Goal: Transaction & Acquisition: Obtain resource

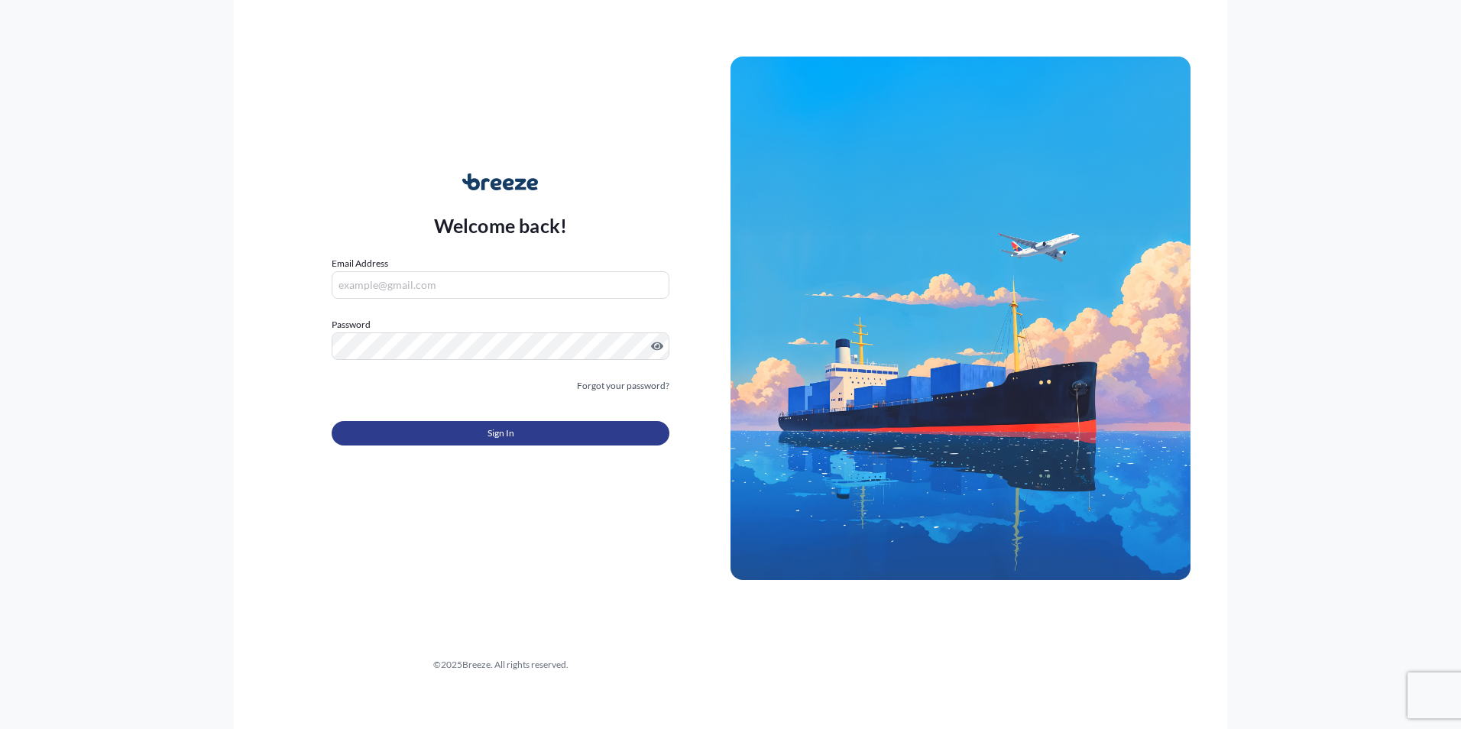
type input "[EMAIL_ADDRESS][DOMAIN_NAME]"
click at [478, 433] on button "Sign In" at bounding box center [501, 433] width 338 height 24
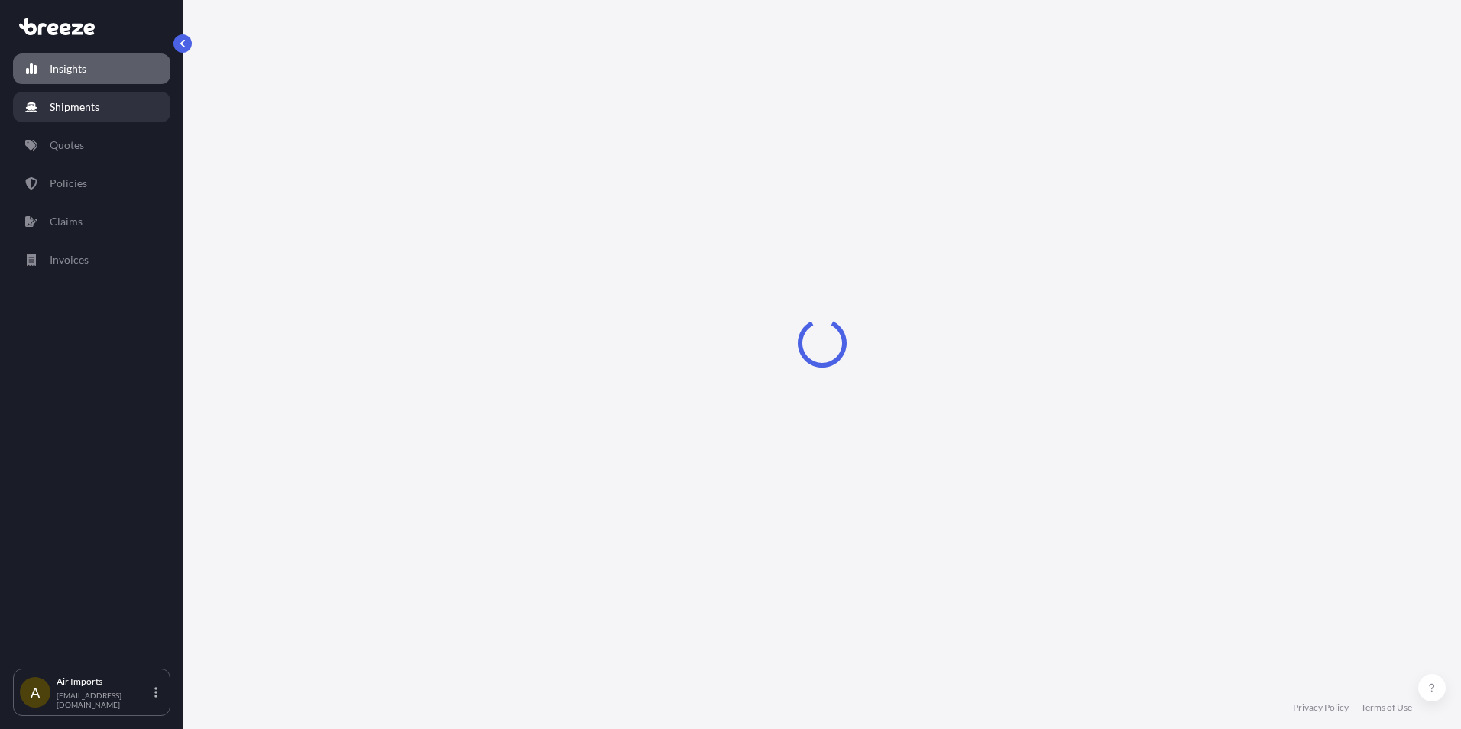
select select "2025"
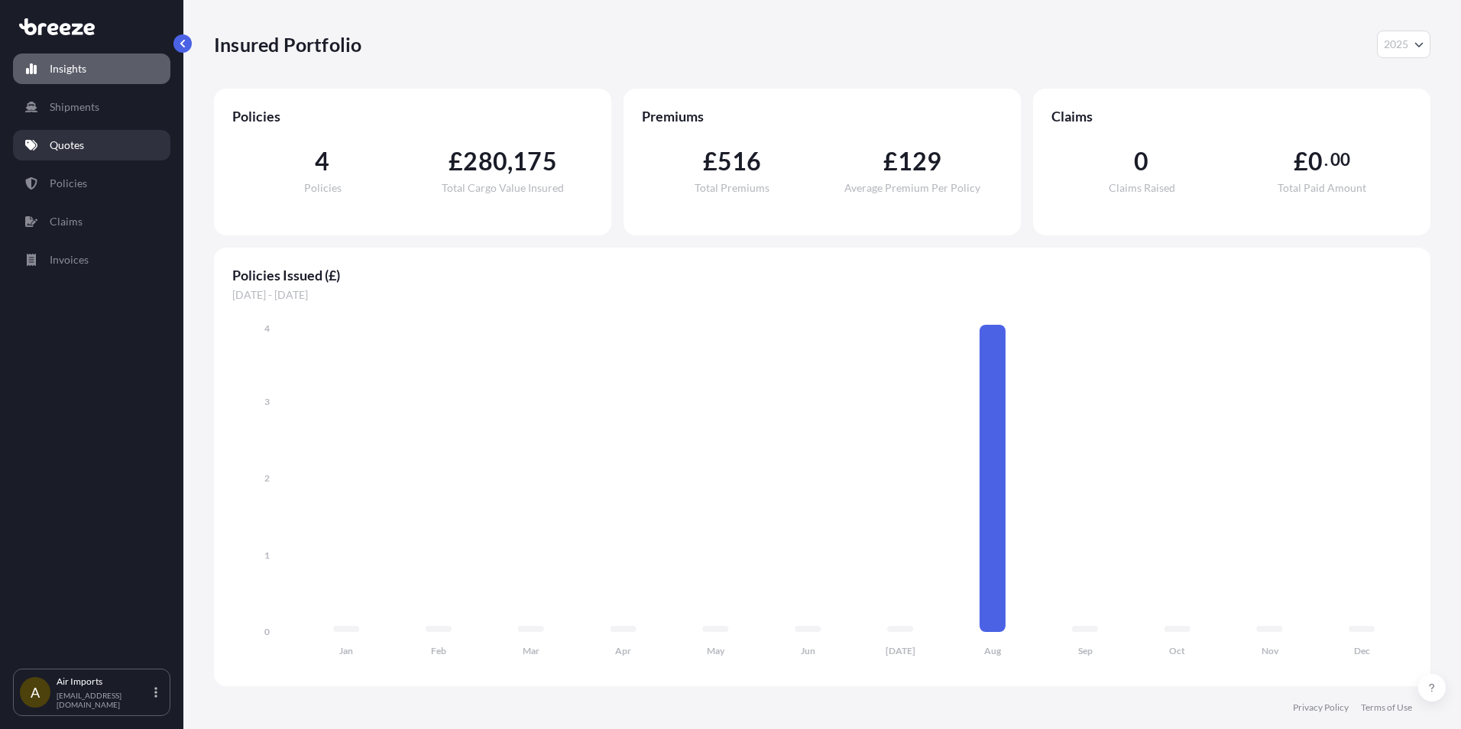
click at [96, 154] on link "Quotes" at bounding box center [91, 145] width 157 height 31
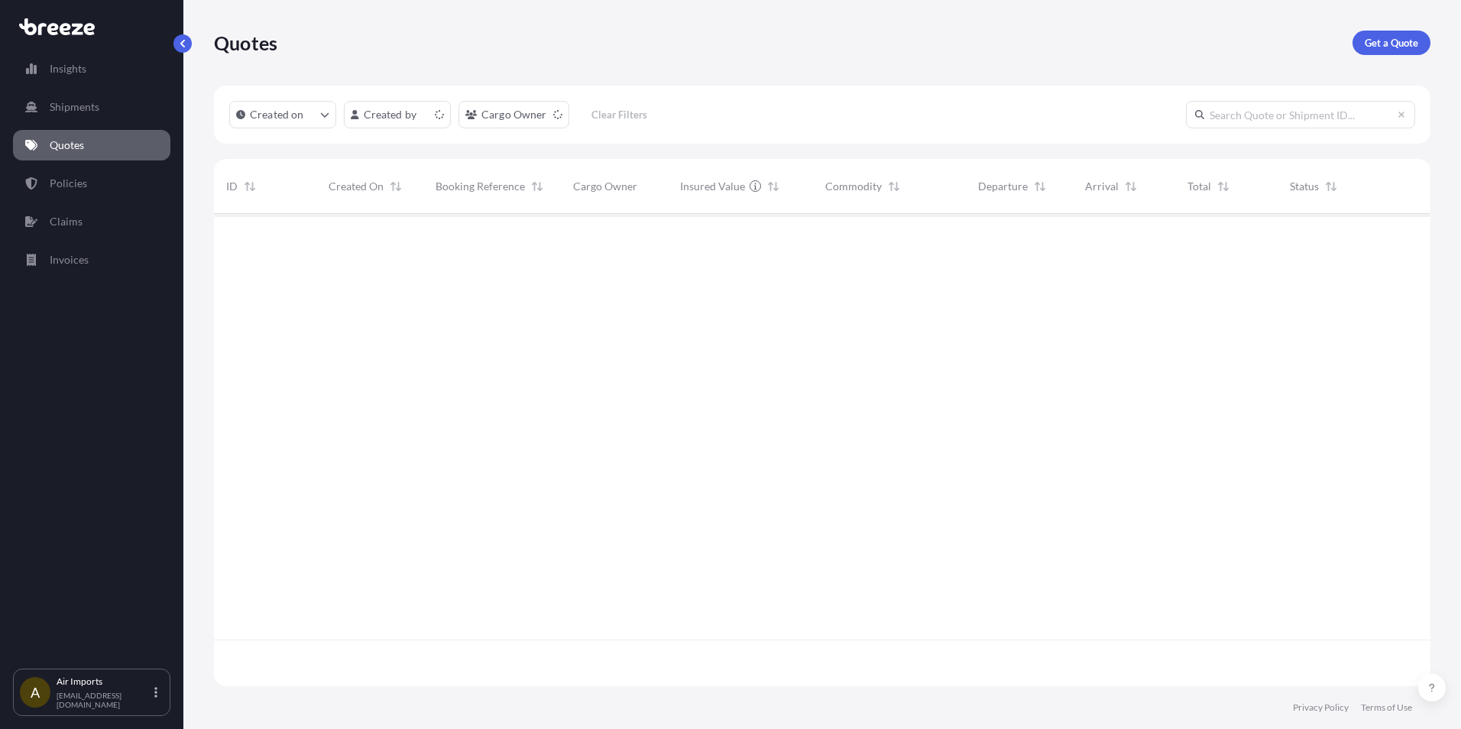
scroll to position [12, 12]
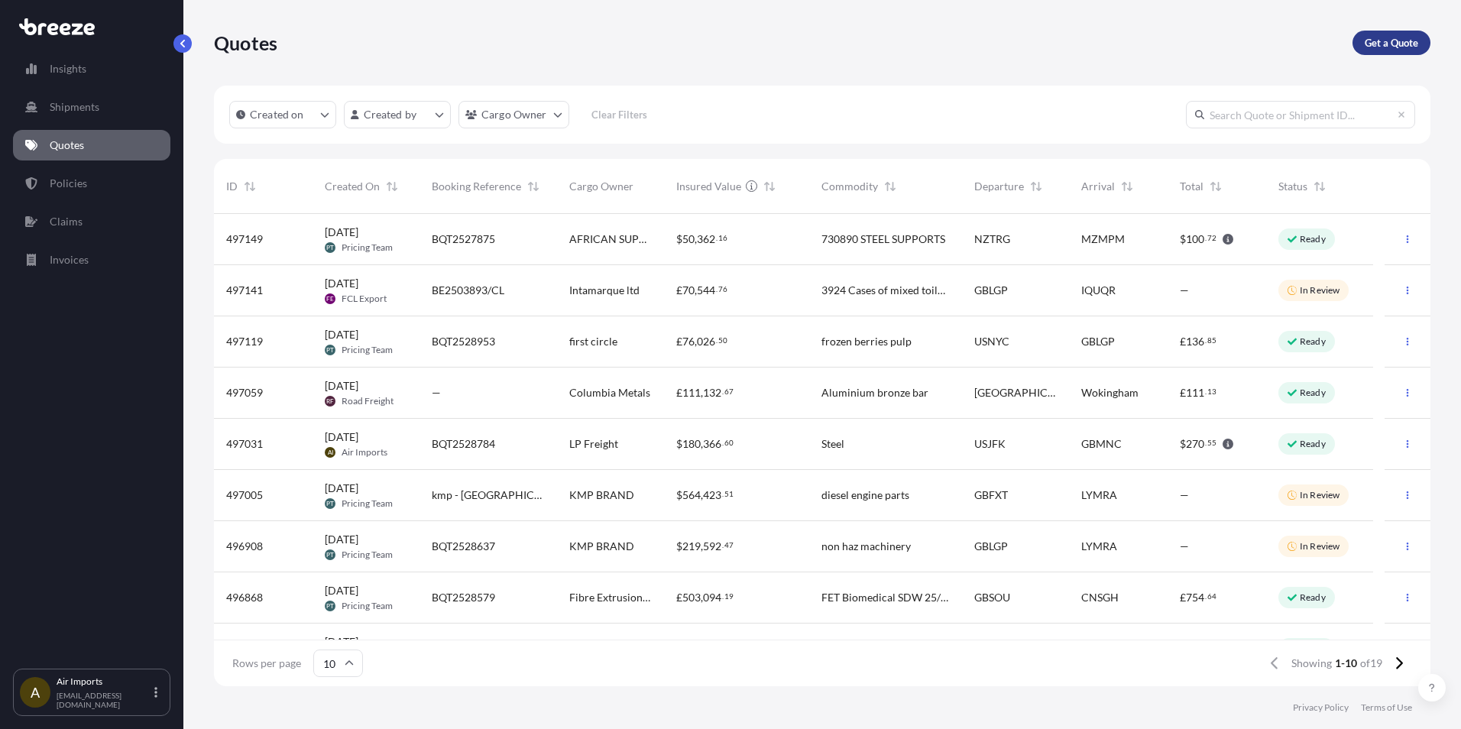
click at [671, 43] on p "Get a Quote" at bounding box center [1391, 42] width 53 height 15
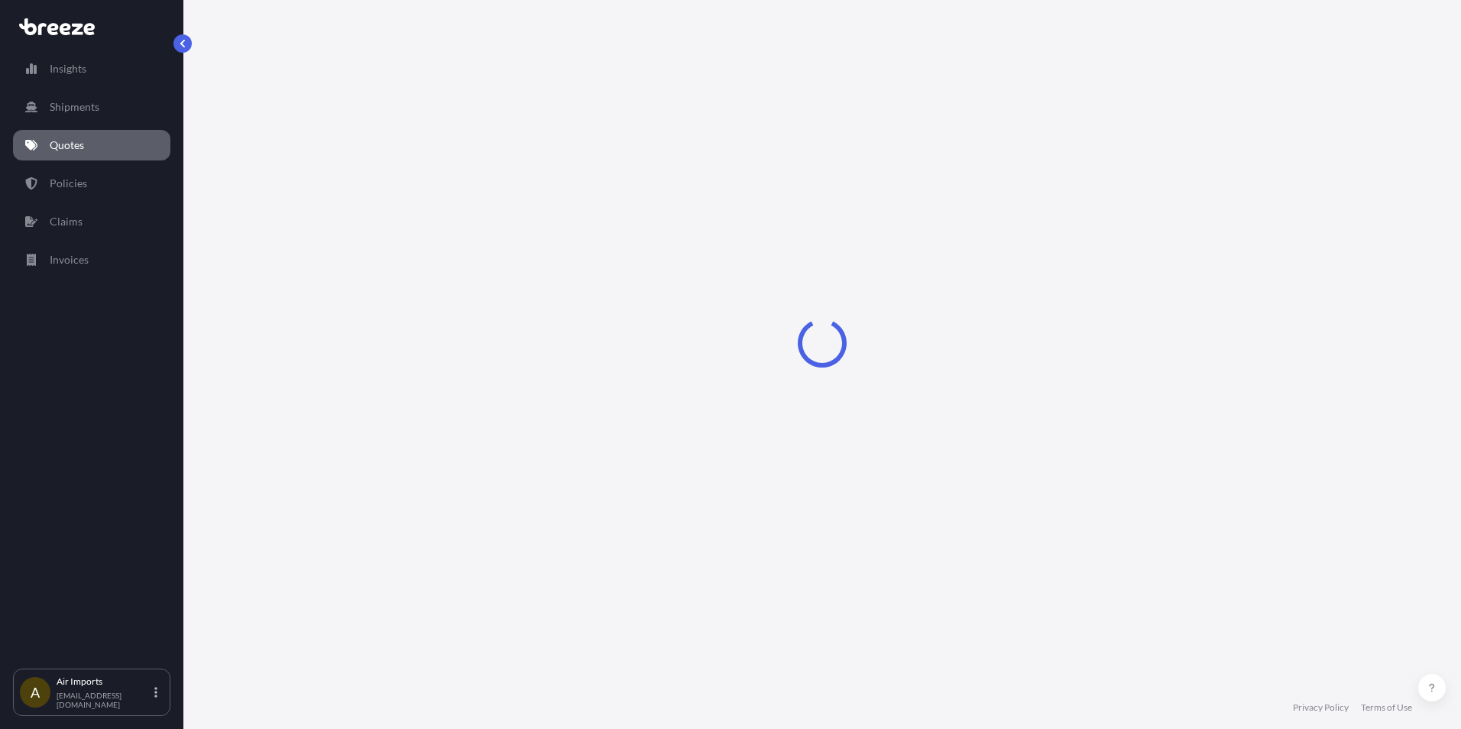
select select "Sea"
select select "1"
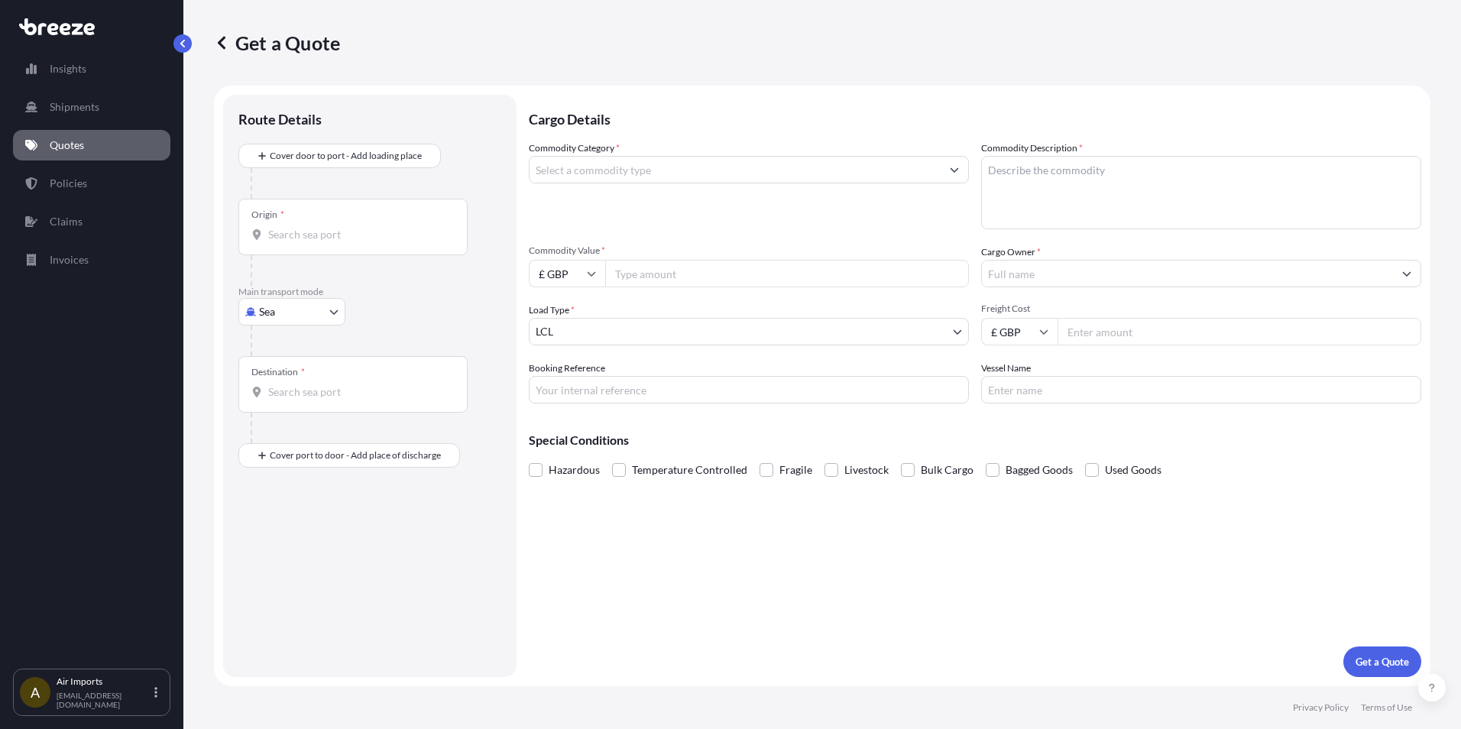
click at [600, 168] on input "Commodity Category *" at bounding box center [735, 170] width 411 height 28
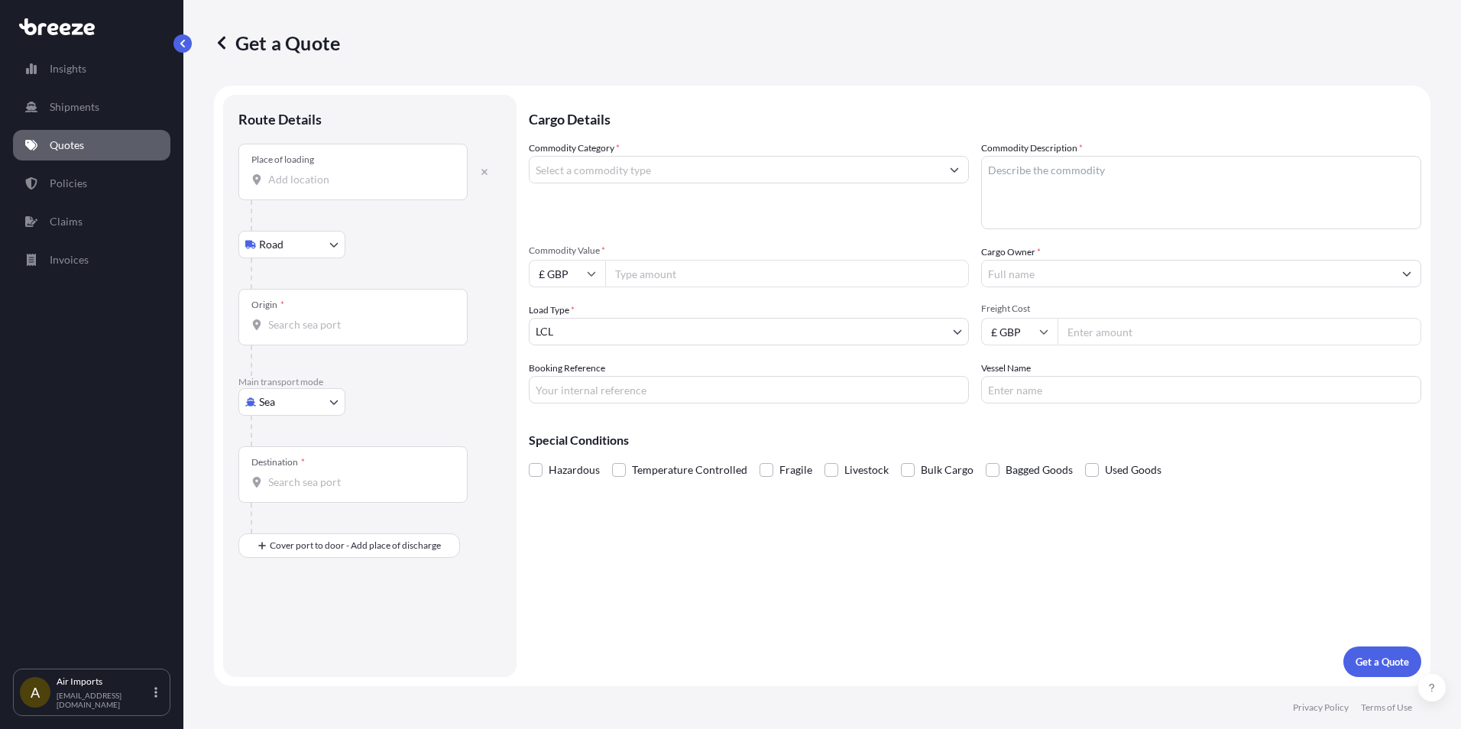
click at [388, 171] on div "Place of loading" at bounding box center [352, 172] width 229 height 57
click at [388, 172] on input "Place of loading" at bounding box center [358, 179] width 180 height 15
click at [603, 89] on form "Route Details Place of loading Road Road Rail Origin * Main transport mode Sea …" at bounding box center [822, 386] width 1217 height 601
click at [484, 172] on icon "button" at bounding box center [484, 172] width 6 height 6
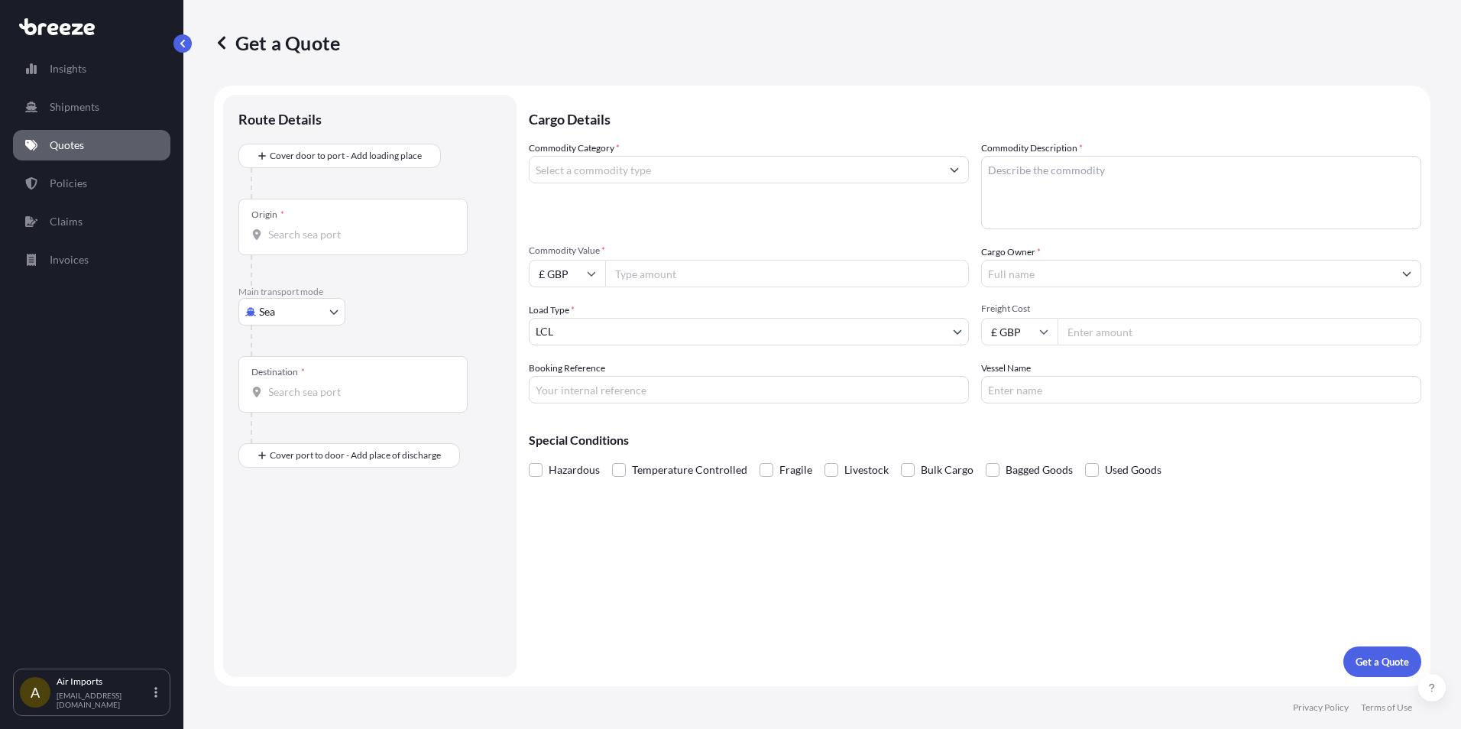
click at [591, 171] on input "Commodity Category *" at bounding box center [735, 170] width 411 height 28
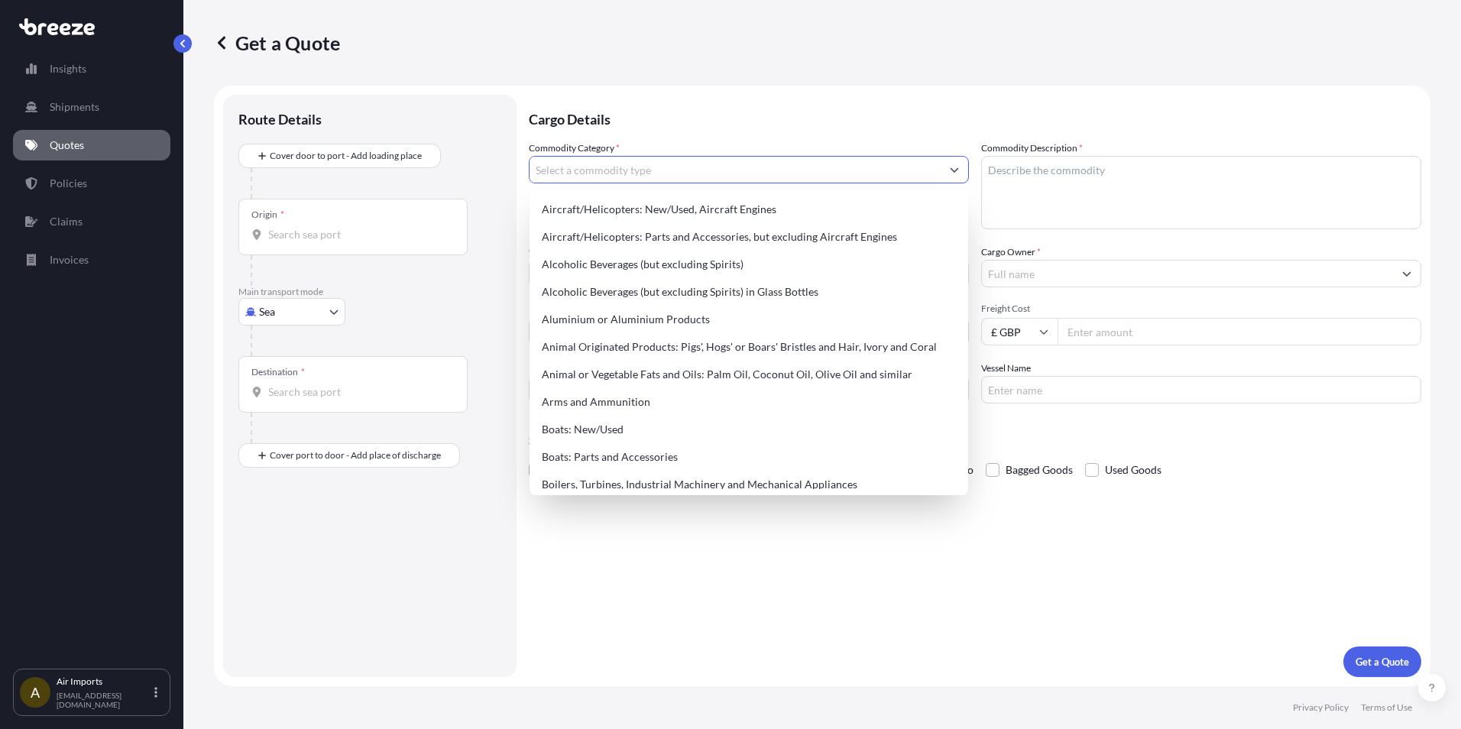
paste input "7505 12 1000"
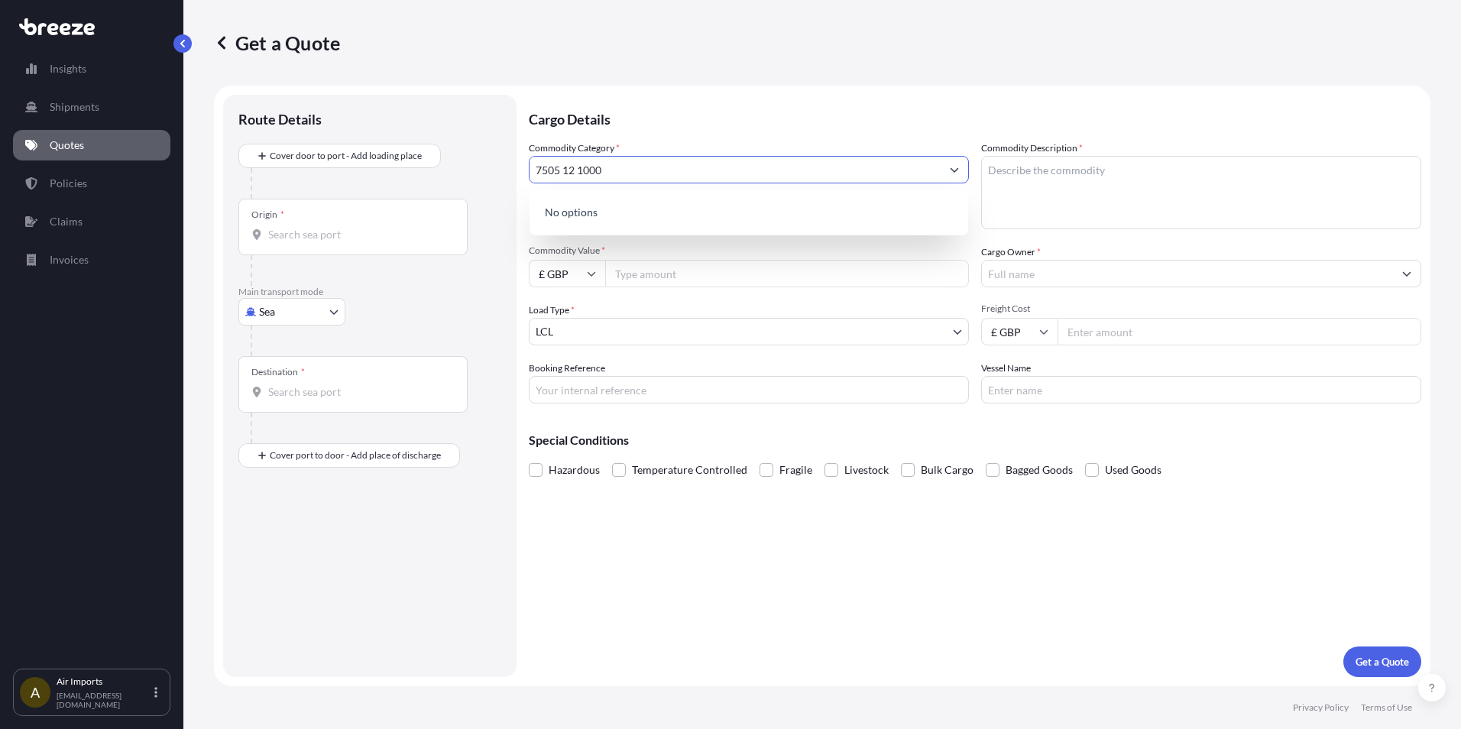
click at [594, 173] on input "7505 12 1000" at bounding box center [735, 170] width 411 height 28
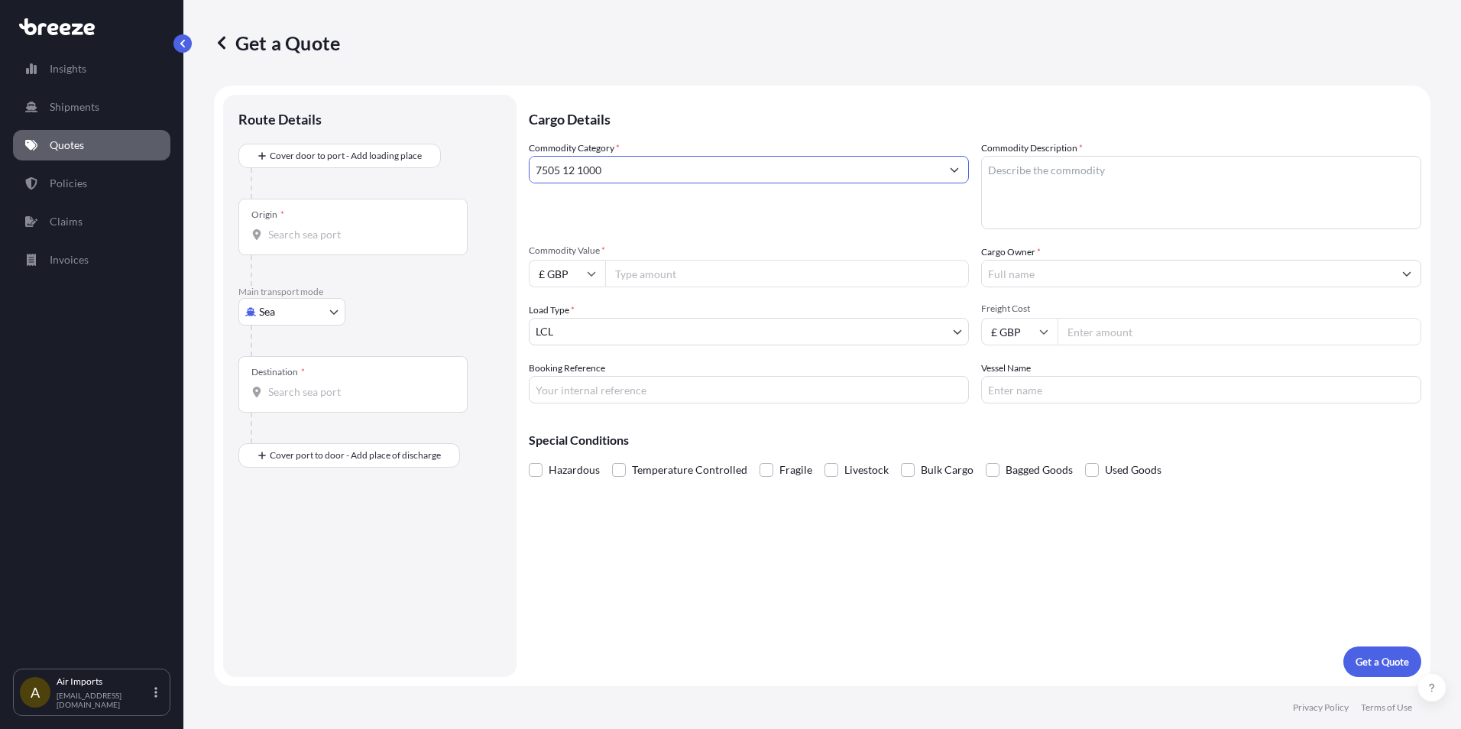
click at [648, 171] on input "7505 12 1000" at bounding box center [735, 170] width 411 height 28
drag, startPoint x: 627, startPoint y: 174, endPoint x: 580, endPoint y: 174, distance: 47.4
click at [580, 174] on input "7505 12 1000" at bounding box center [735, 170] width 411 height 28
type input "7505"
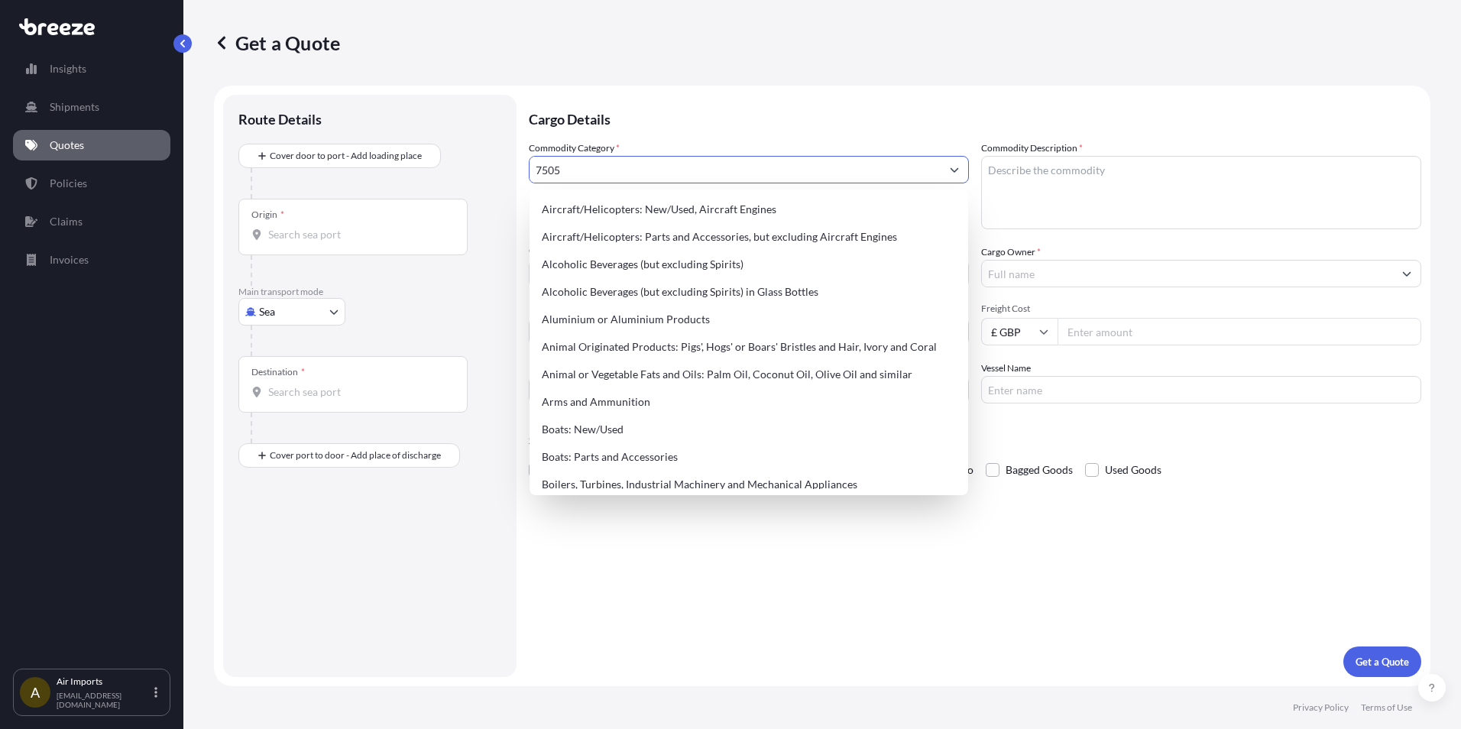
click at [671, 177] on button "Show suggestions" at bounding box center [955, 170] width 28 height 28
click at [671, 173] on icon "Show suggestions" at bounding box center [954, 169] width 9 height 9
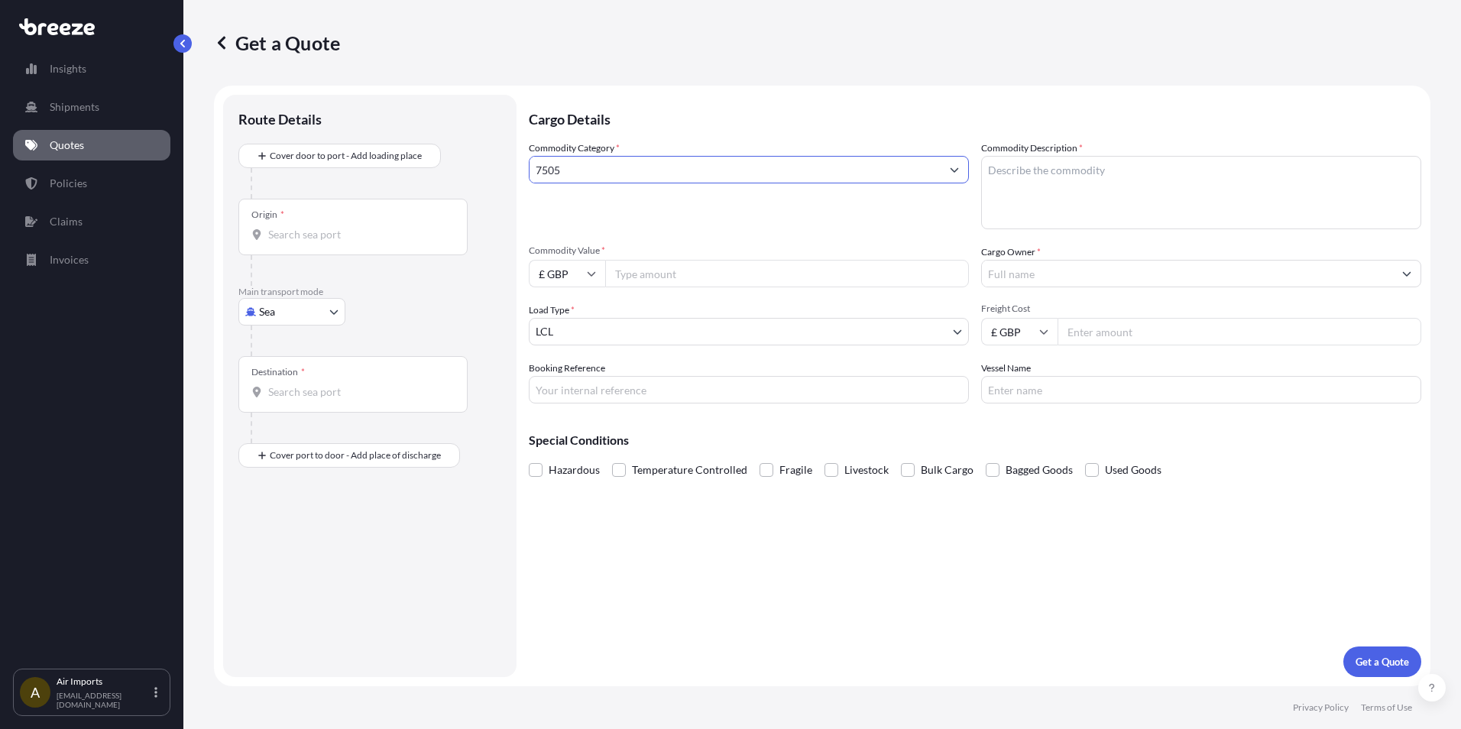
drag, startPoint x: 633, startPoint y: 169, endPoint x: 404, endPoint y: 169, distance: 228.5
click at [405, 170] on form "Route Details Cover door to port - Add loading place Place of loading Road Road…" at bounding box center [822, 386] width 1217 height 601
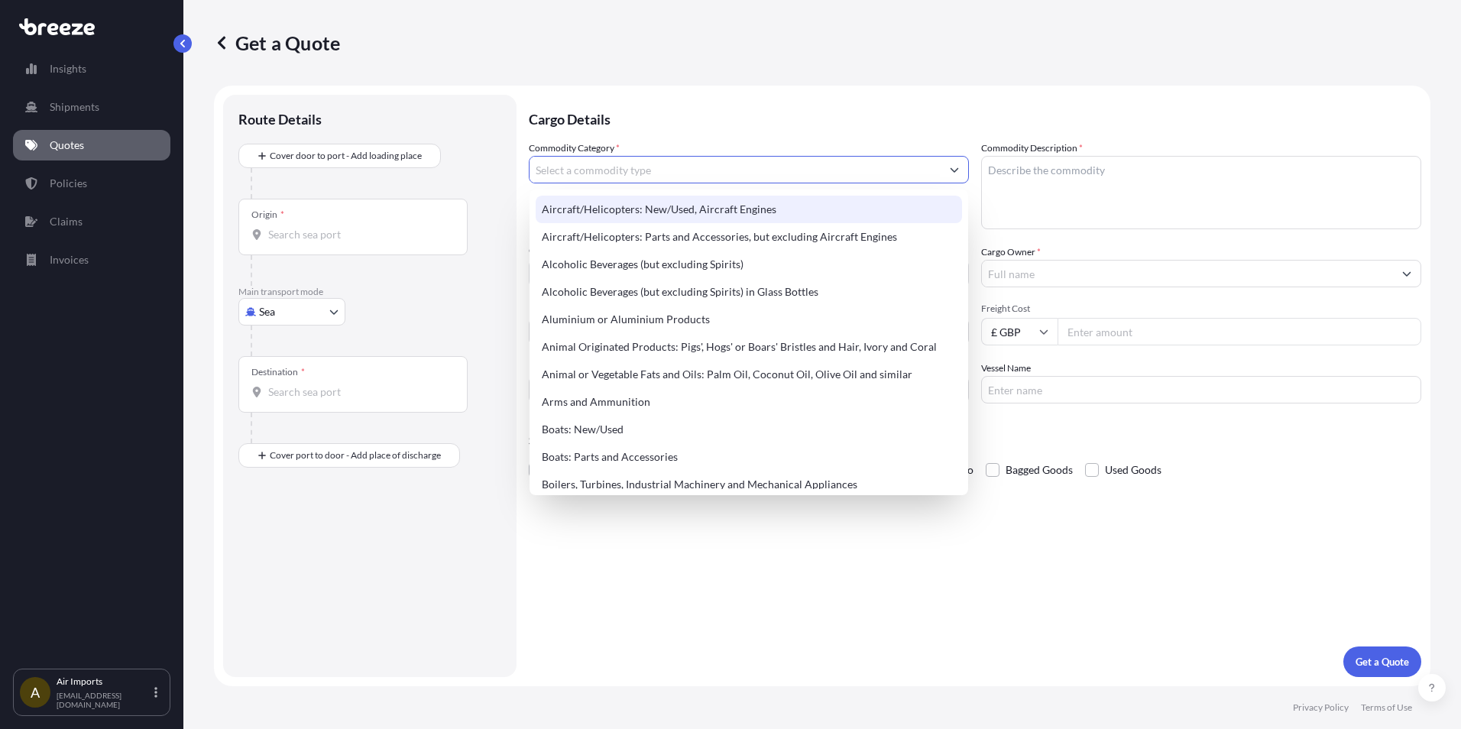
click at [579, 174] on input "Commodity Category *" at bounding box center [735, 170] width 411 height 28
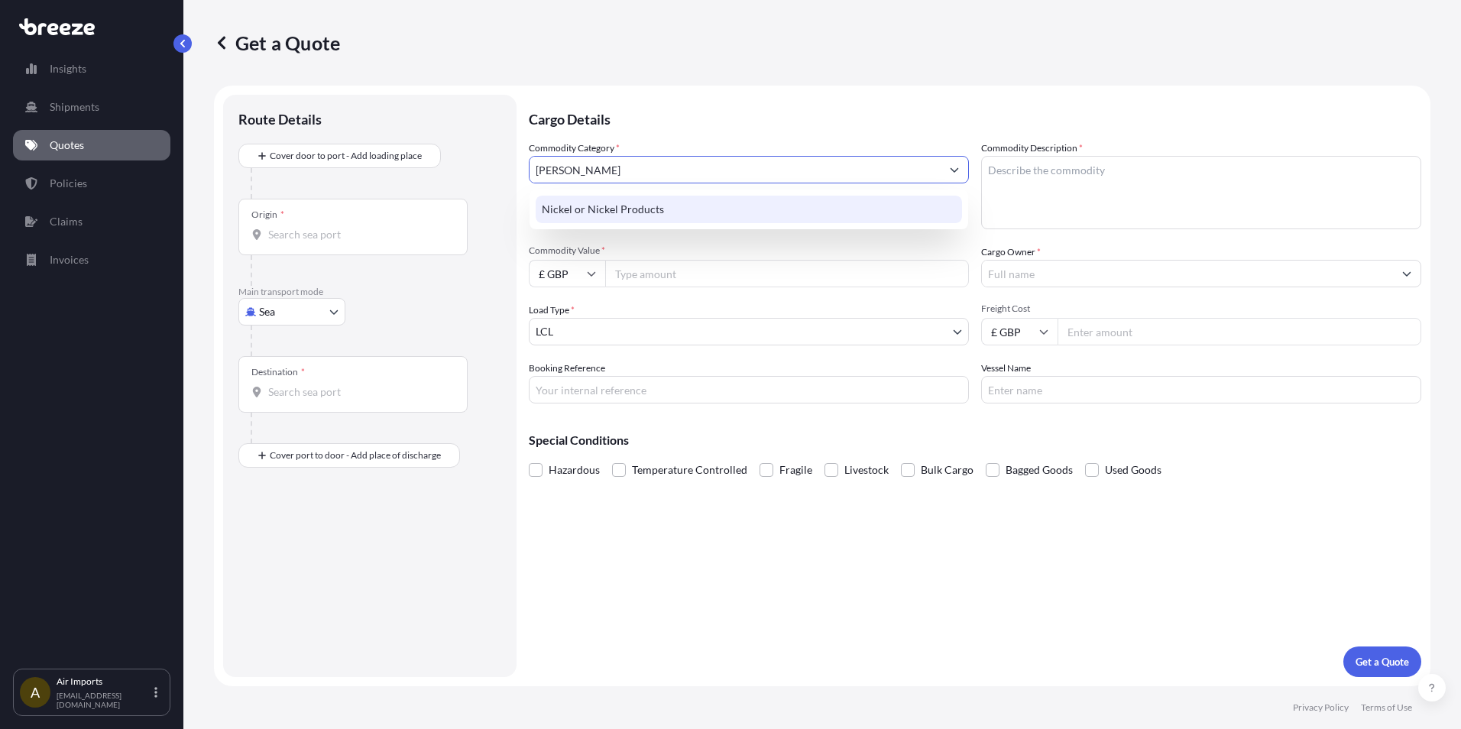
click at [601, 209] on div "Nickel or Nickel Products" at bounding box center [749, 210] width 426 height 28
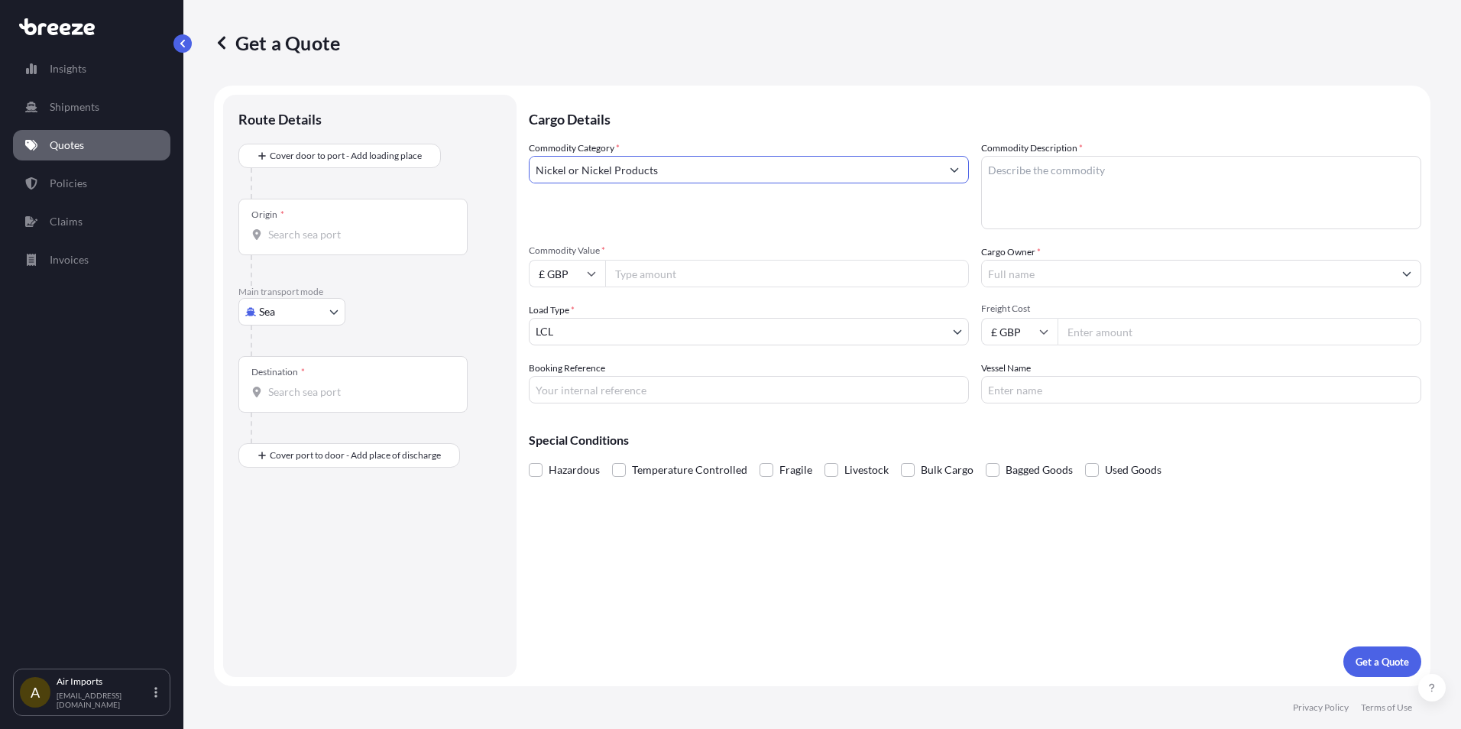
type input "Nickel or Nickel Products"
click at [302, 245] on div "Origin *" at bounding box center [352, 227] width 229 height 57
click at [302, 242] on input "Origin *" at bounding box center [358, 234] width 180 height 15
click at [332, 244] on div "Origin *" at bounding box center [352, 227] width 229 height 57
click at [332, 242] on input "Origin * Please select an origin" at bounding box center [358, 234] width 180 height 15
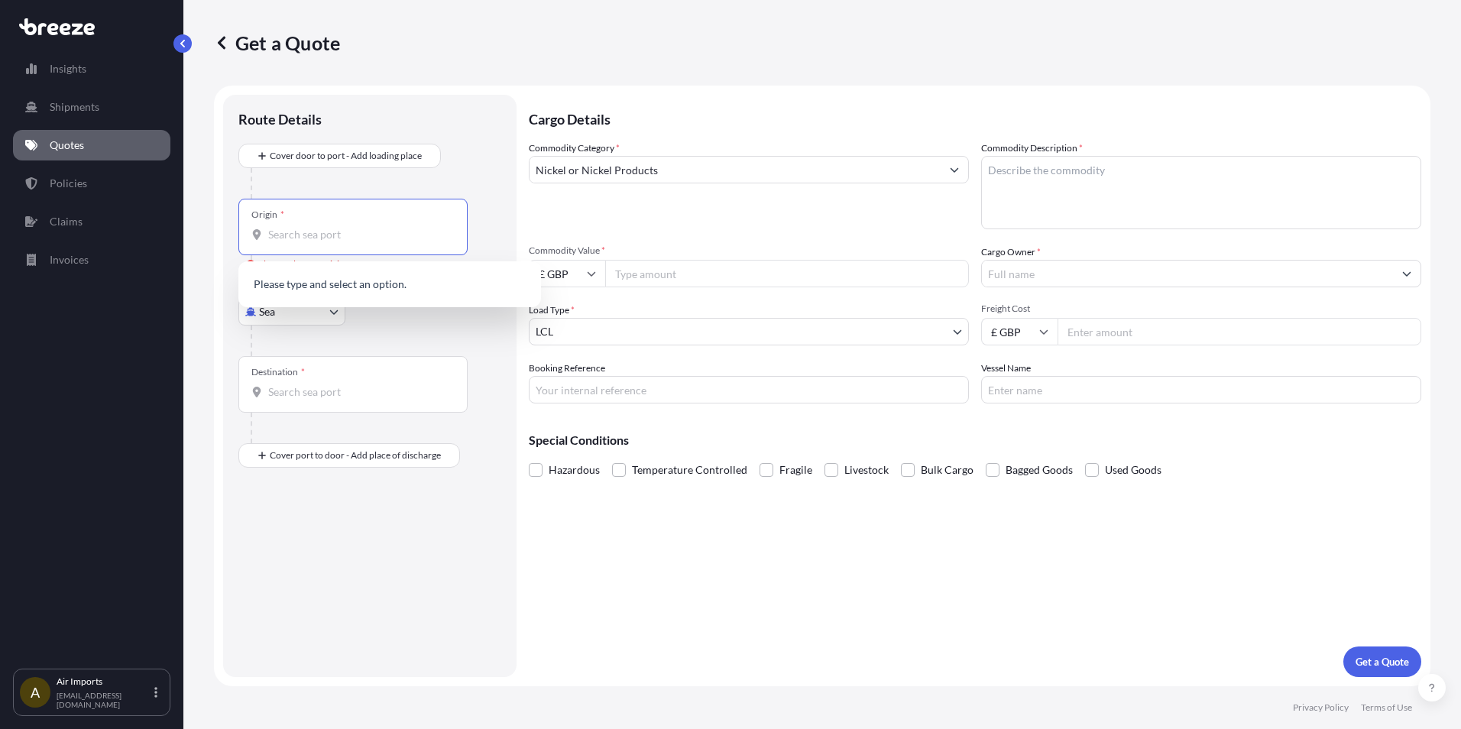
type input "v"
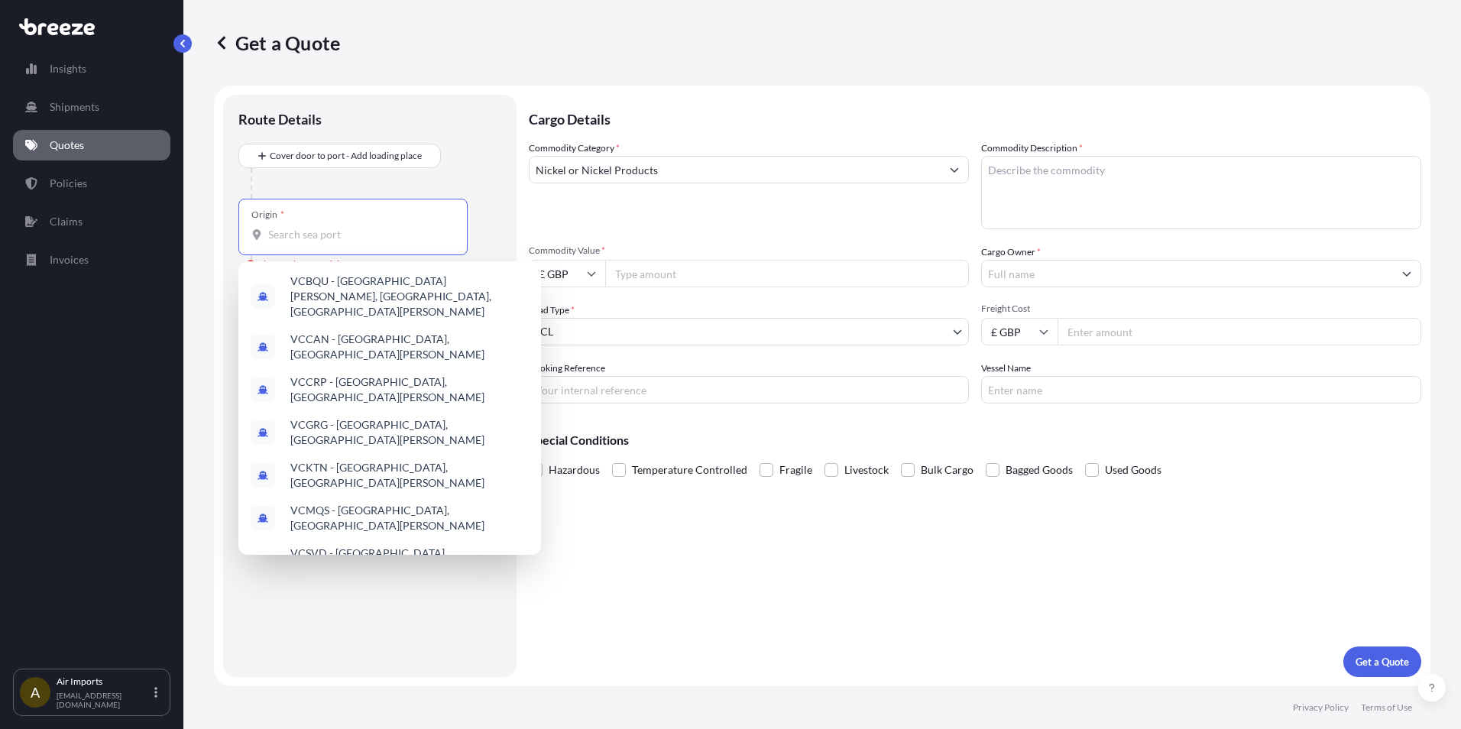
paste input "[GEOGRAPHIC_DATA]"
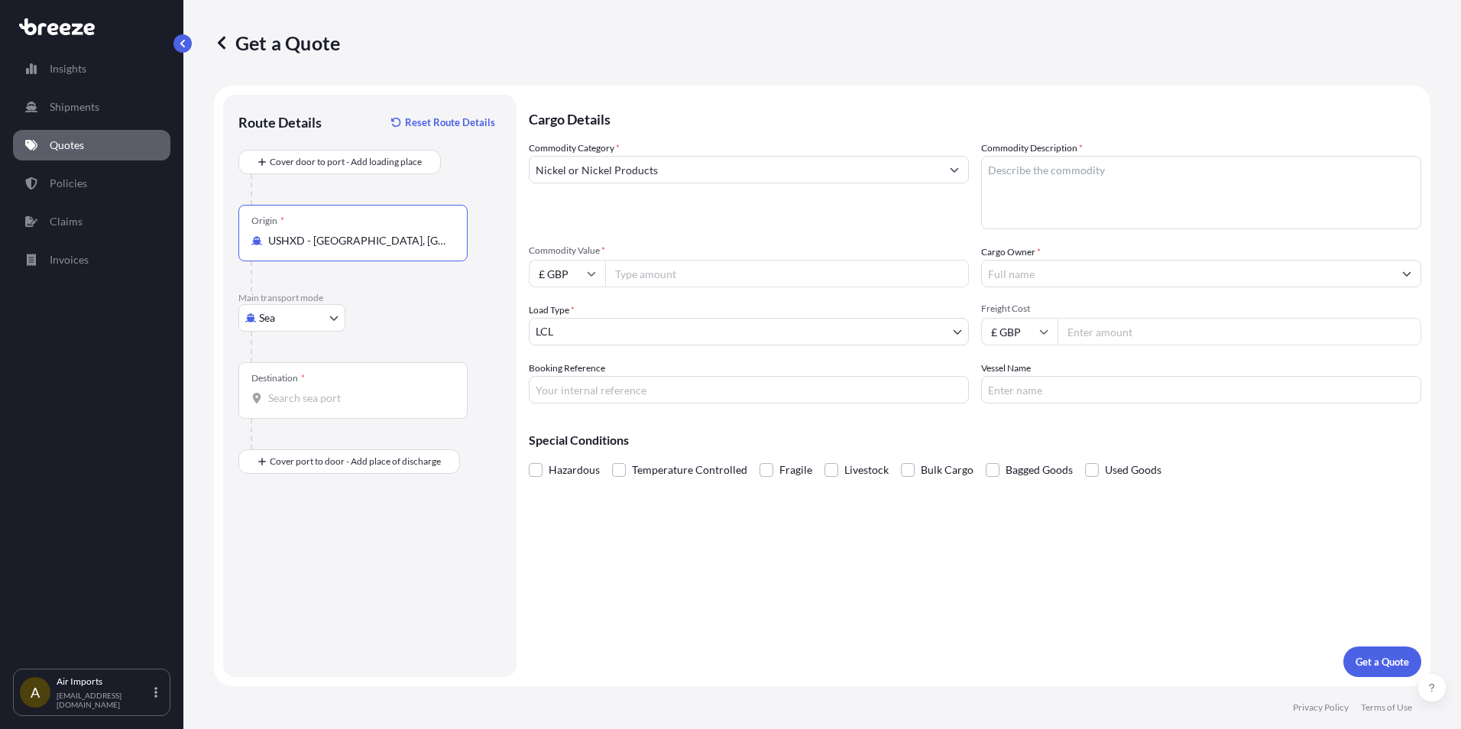
type input "USHXD - [GEOGRAPHIC_DATA], [GEOGRAPHIC_DATA]"
click at [330, 319] on body "0 options available. 3 options available. Insights Shipments Quotes Policies Cl…" at bounding box center [730, 364] width 1461 height 729
click at [292, 387] on div "Air" at bounding box center [292, 385] width 95 height 28
select select "Air"
click at [303, 393] on input "Destination *" at bounding box center [358, 397] width 180 height 15
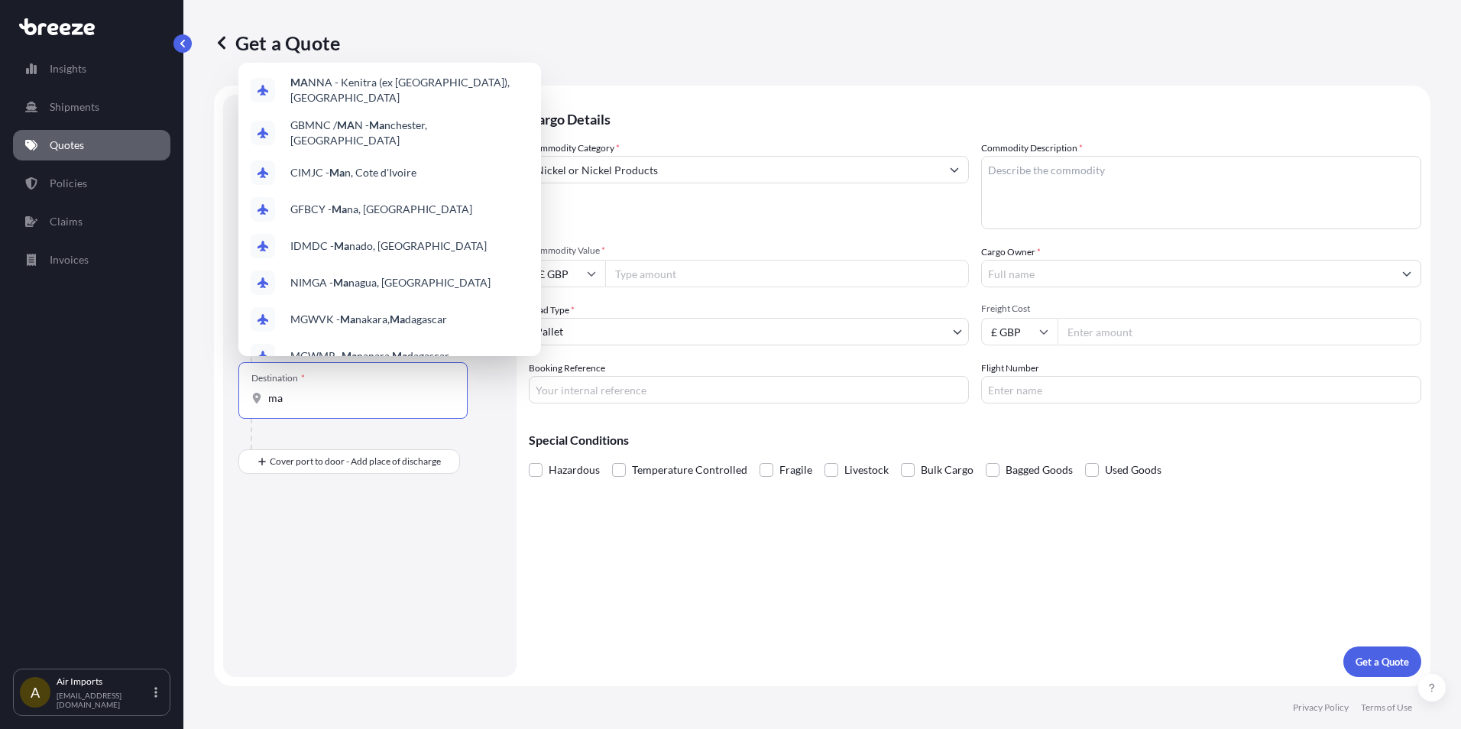
type input "m"
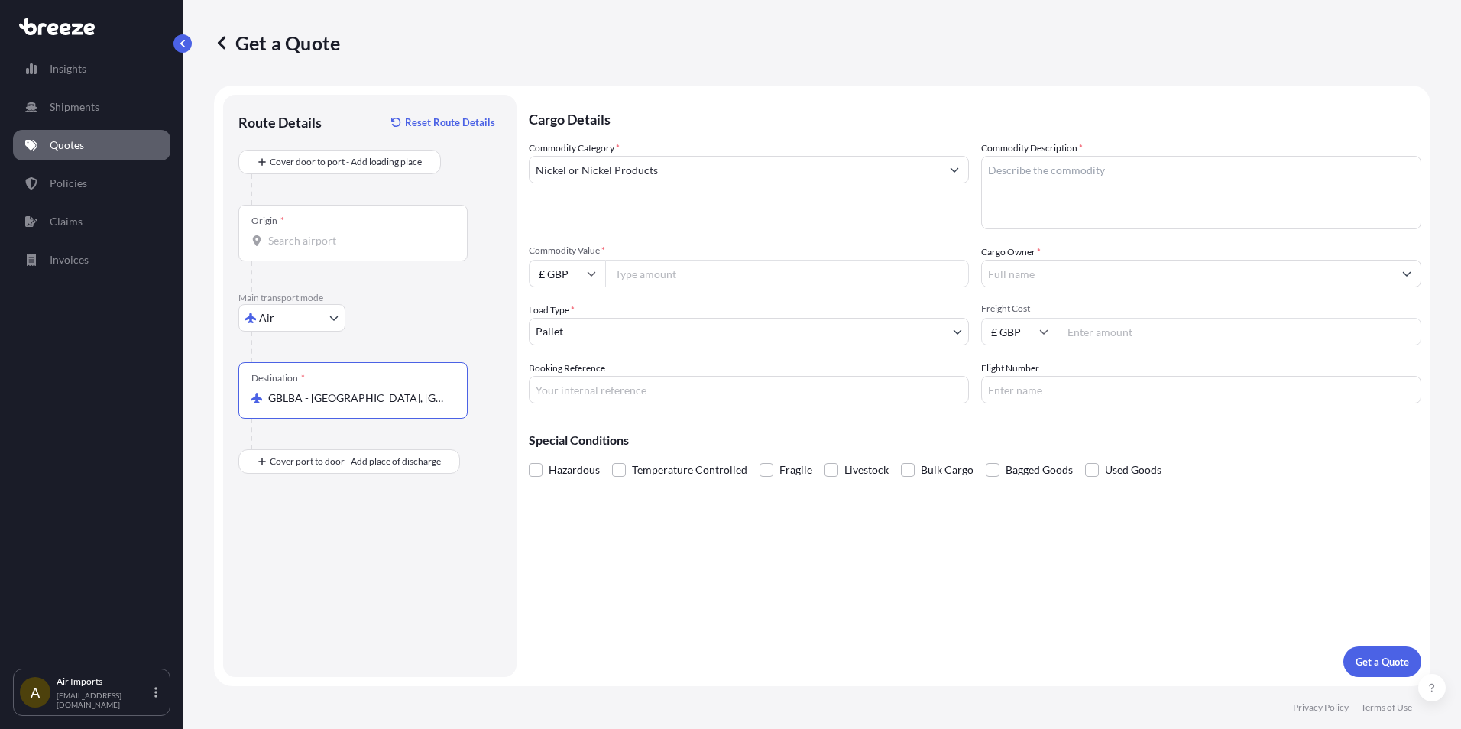
type input "GBLBA - [GEOGRAPHIC_DATA], [GEOGRAPHIC_DATA]"
click at [593, 275] on icon at bounding box center [592, 274] width 8 height 5
click at [569, 379] on div "$ USD" at bounding box center [567, 379] width 64 height 29
type input "$ USD"
click at [638, 276] on input "Commodity Value *" at bounding box center [787, 274] width 364 height 28
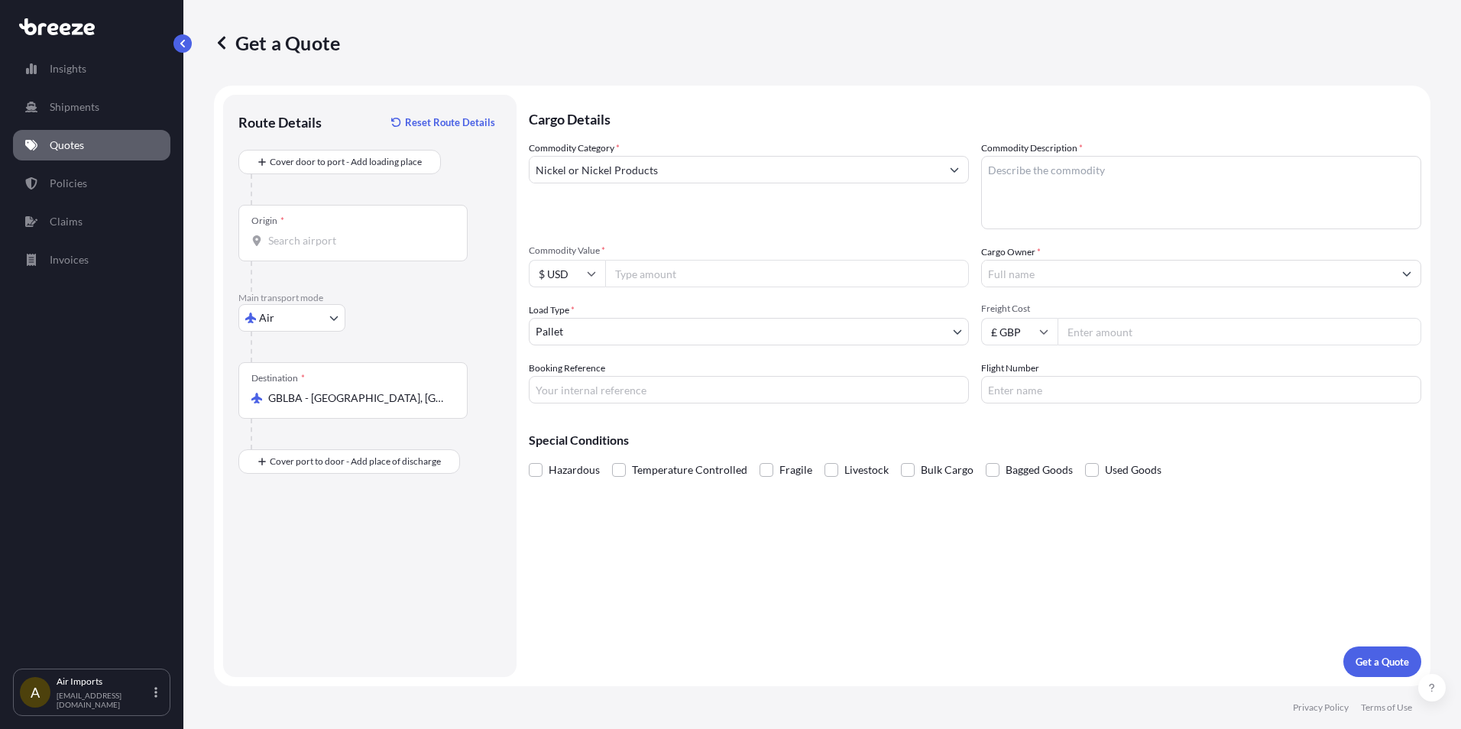
paste input "156813.85"
type input "156813.85"
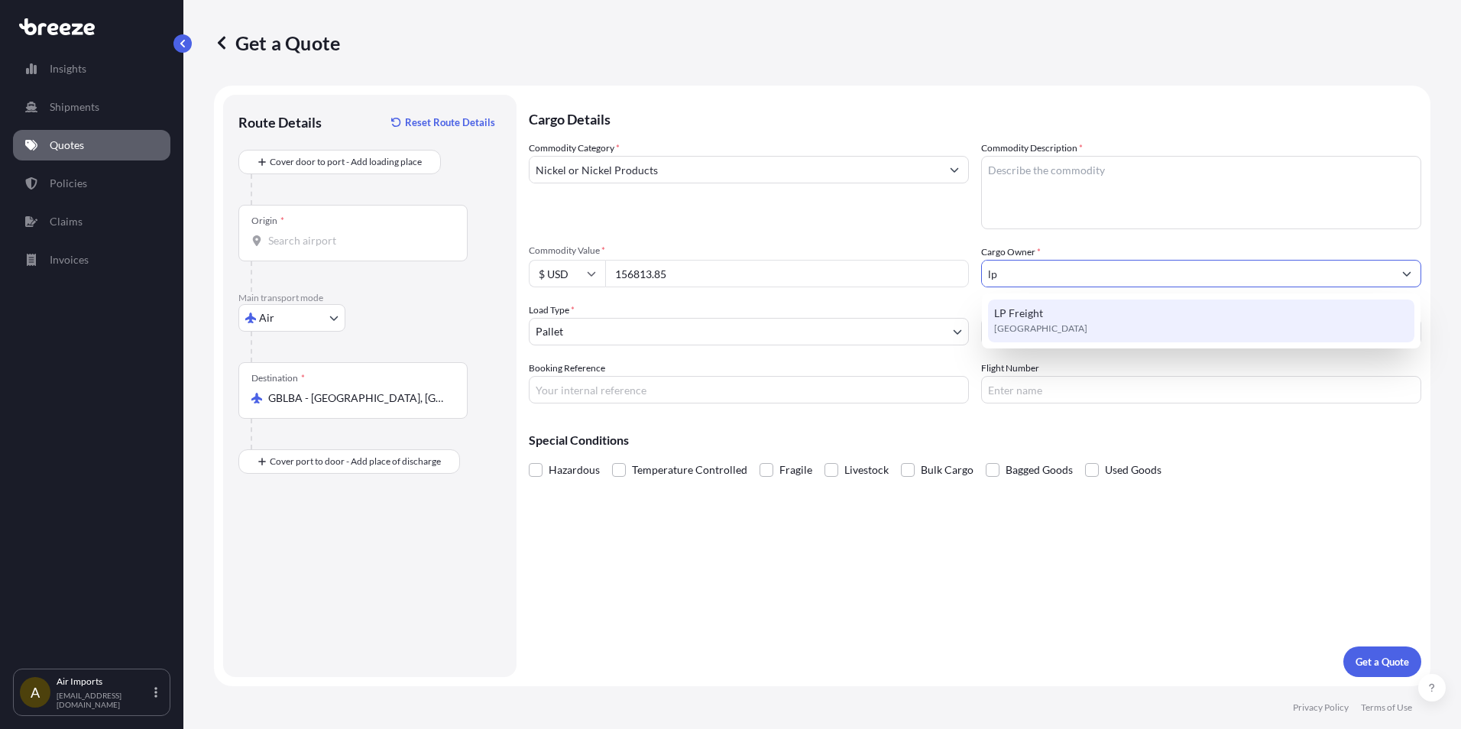
click at [671, 319] on span "LP Freight" at bounding box center [1018, 313] width 49 height 15
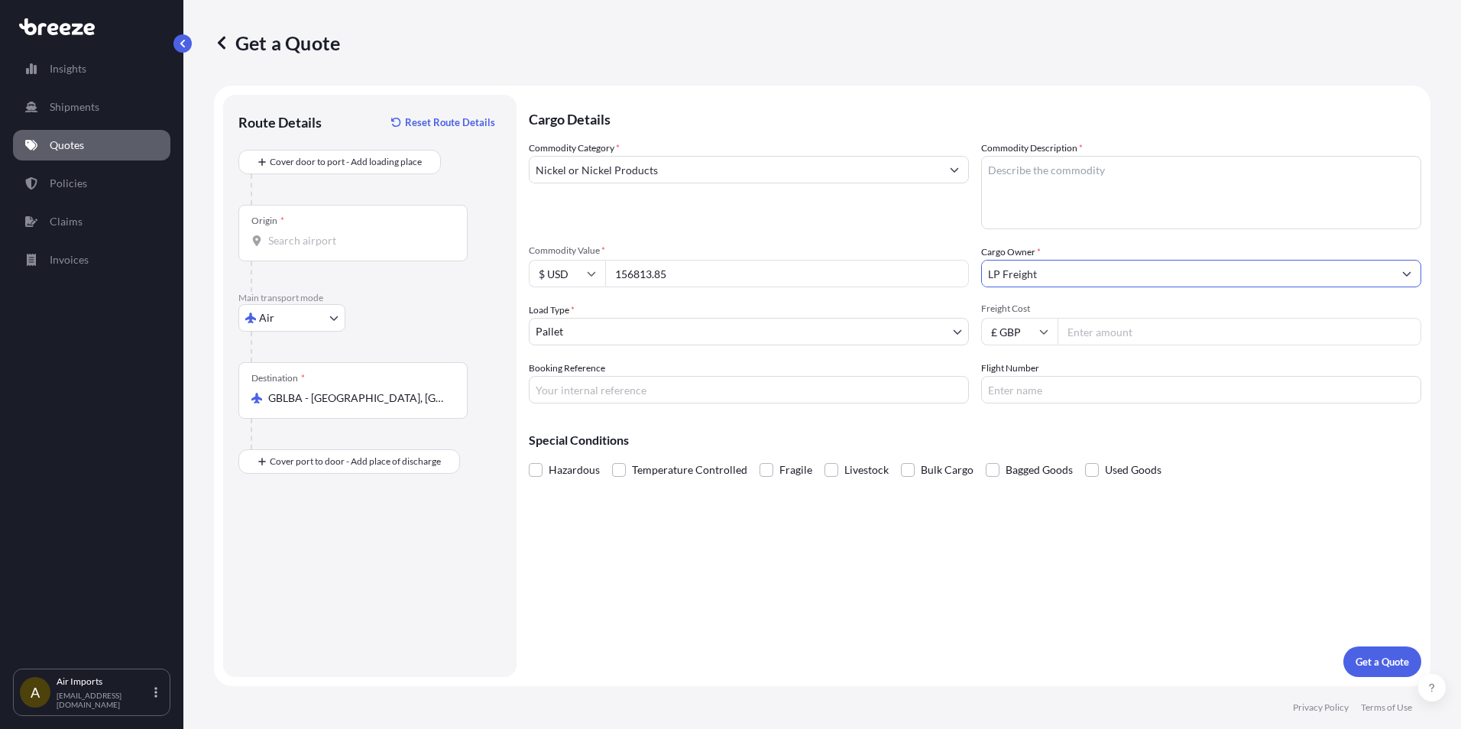
type input "LP Freight"
click at [563, 329] on body "9 options available. 1 option available. Insights Shipments Quotes Policies Cla…" at bounding box center [730, 364] width 1461 height 729
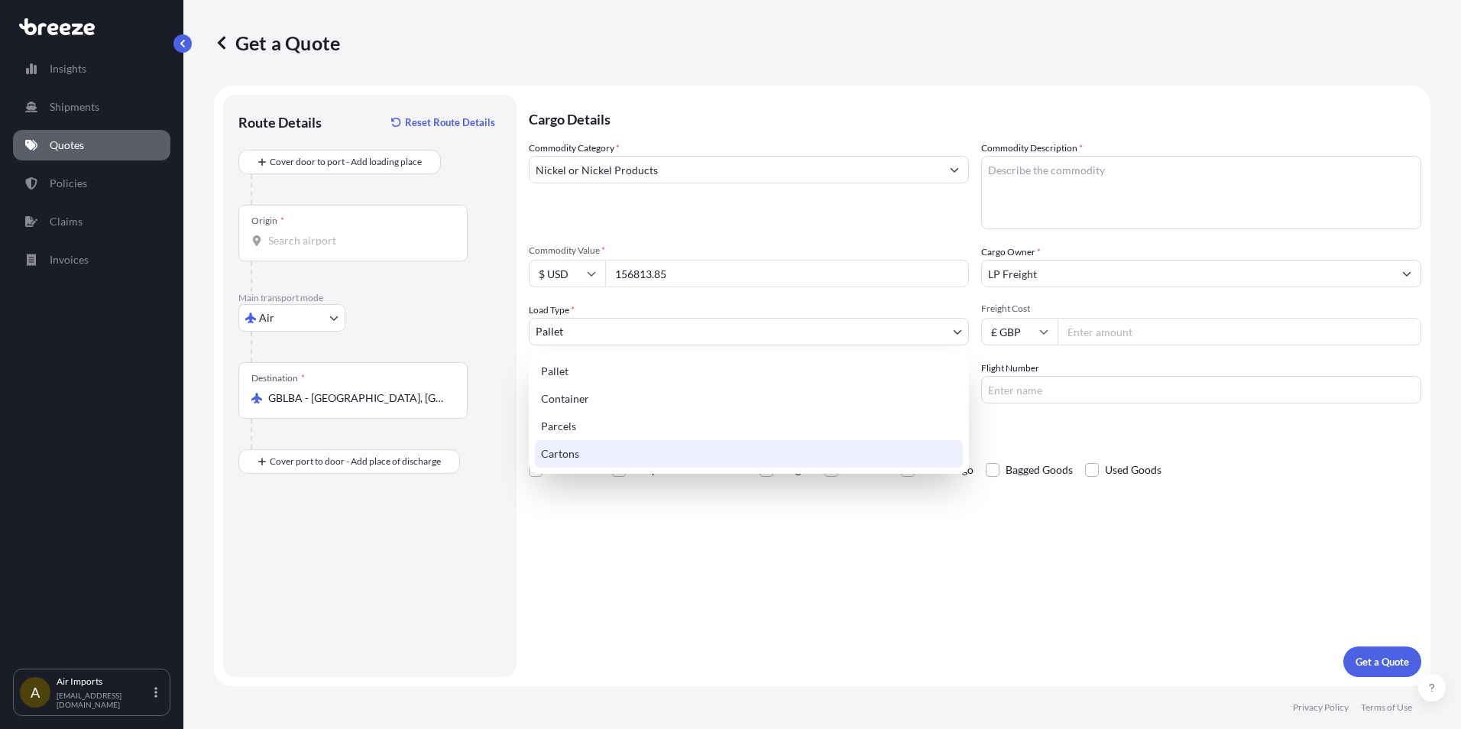
click at [568, 454] on div "Cartons" at bounding box center [749, 454] width 428 height 28
select select "4"
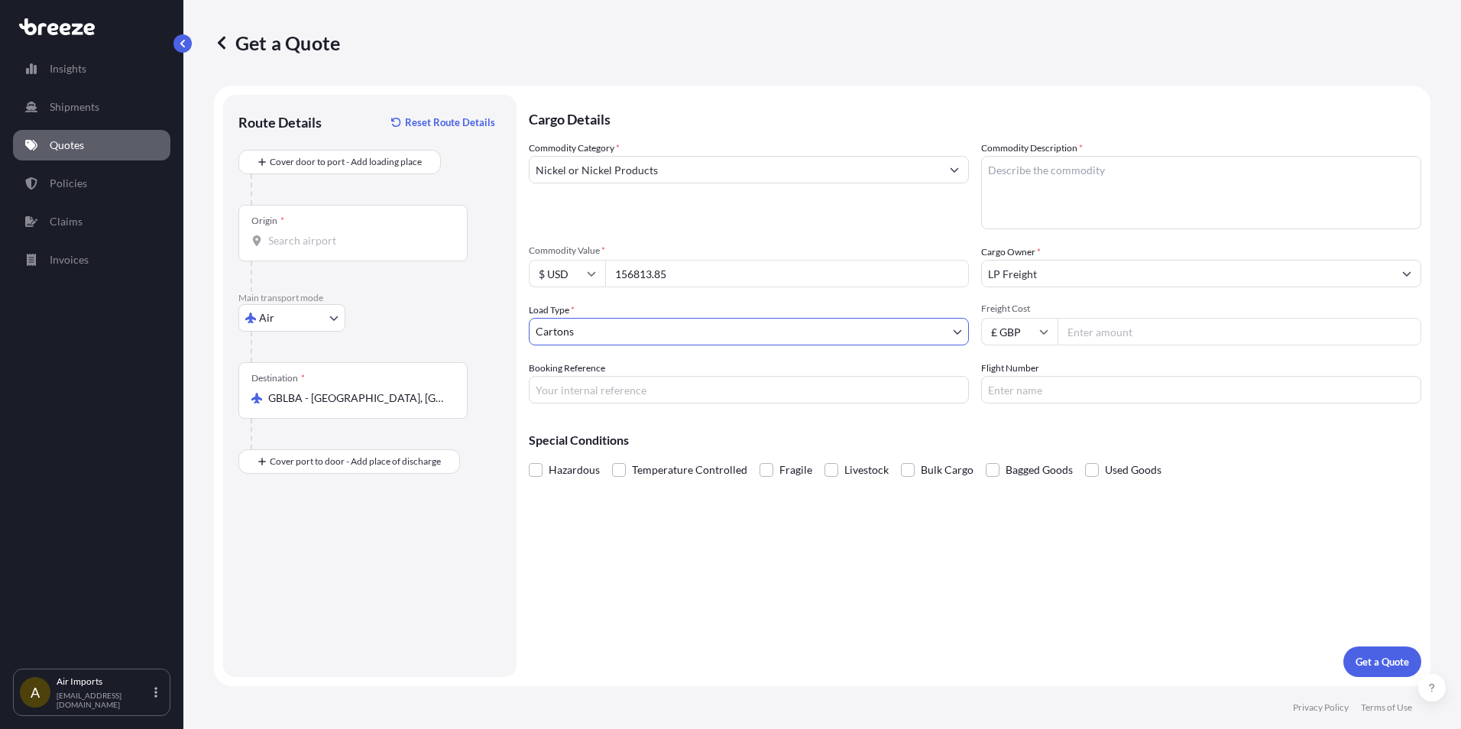
click at [643, 392] on input "Booking Reference" at bounding box center [749, 390] width 440 height 28
click at [572, 377] on input "Booking Reference" at bounding box center [749, 390] width 440 height 28
paste input "BQT2529119"
type input "BQT2529119"
click at [671, 510] on div "Cargo Details Commodity Category * Nickel or Nickel Products Commodity Descript…" at bounding box center [975, 386] width 893 height 582
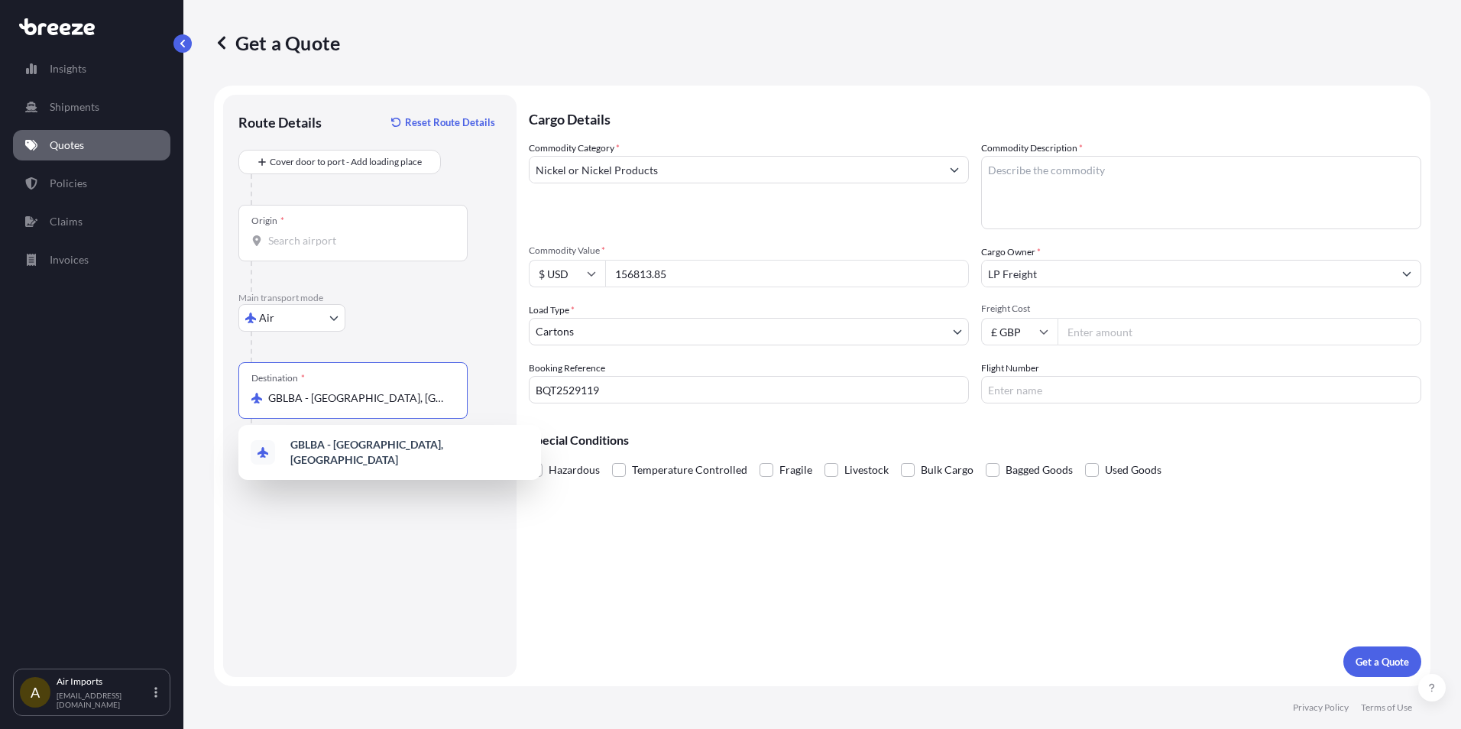
drag, startPoint x: 426, startPoint y: 394, endPoint x: 348, endPoint y: 393, distance: 78.0
click at [348, 393] on input "GBLBA - [GEOGRAPHIC_DATA], [GEOGRAPHIC_DATA]" at bounding box center [358, 397] width 180 height 15
click at [425, 396] on input "GBLBA - [GEOGRAPHIC_DATA], [GEOGRAPHIC_DATA]" at bounding box center [358, 397] width 180 height 15
drag, startPoint x: 437, startPoint y: 399, endPoint x: 88, endPoint y: 385, distance: 349.5
click at [93, 391] on div "Insights Shipments Quotes Policies Claims Invoices A Air Imports [EMAIL_ADDRESS…" at bounding box center [730, 364] width 1461 height 729
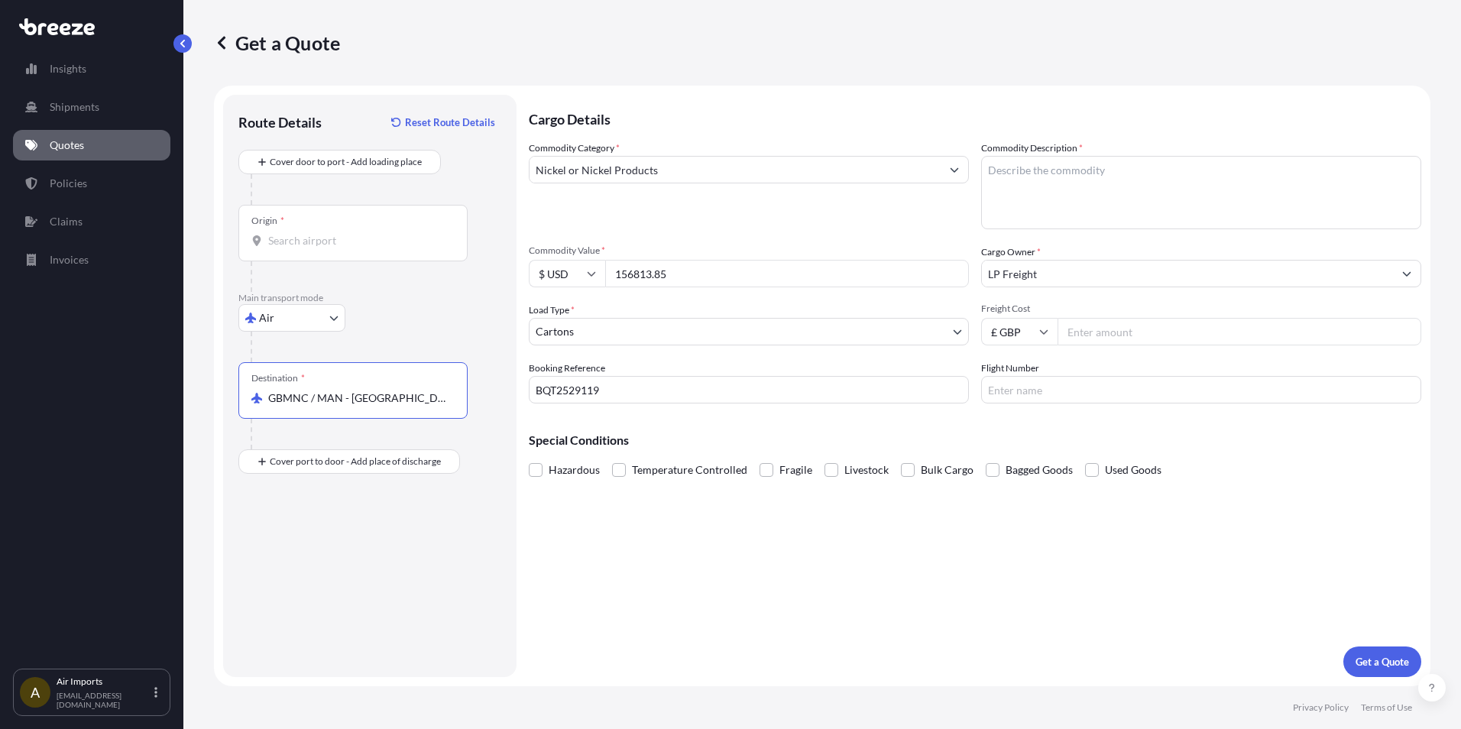
type input "GBMNC / MAN - [GEOGRAPHIC_DATA], [GEOGRAPHIC_DATA]"
drag, startPoint x: 348, startPoint y: 515, endPoint x: 338, endPoint y: 547, distance: 33.8
click at [346, 517] on div "Place of Discharge" at bounding box center [352, 535] width 229 height 57
click at [346, 536] on input "Place of Discharge" at bounding box center [358, 543] width 180 height 15
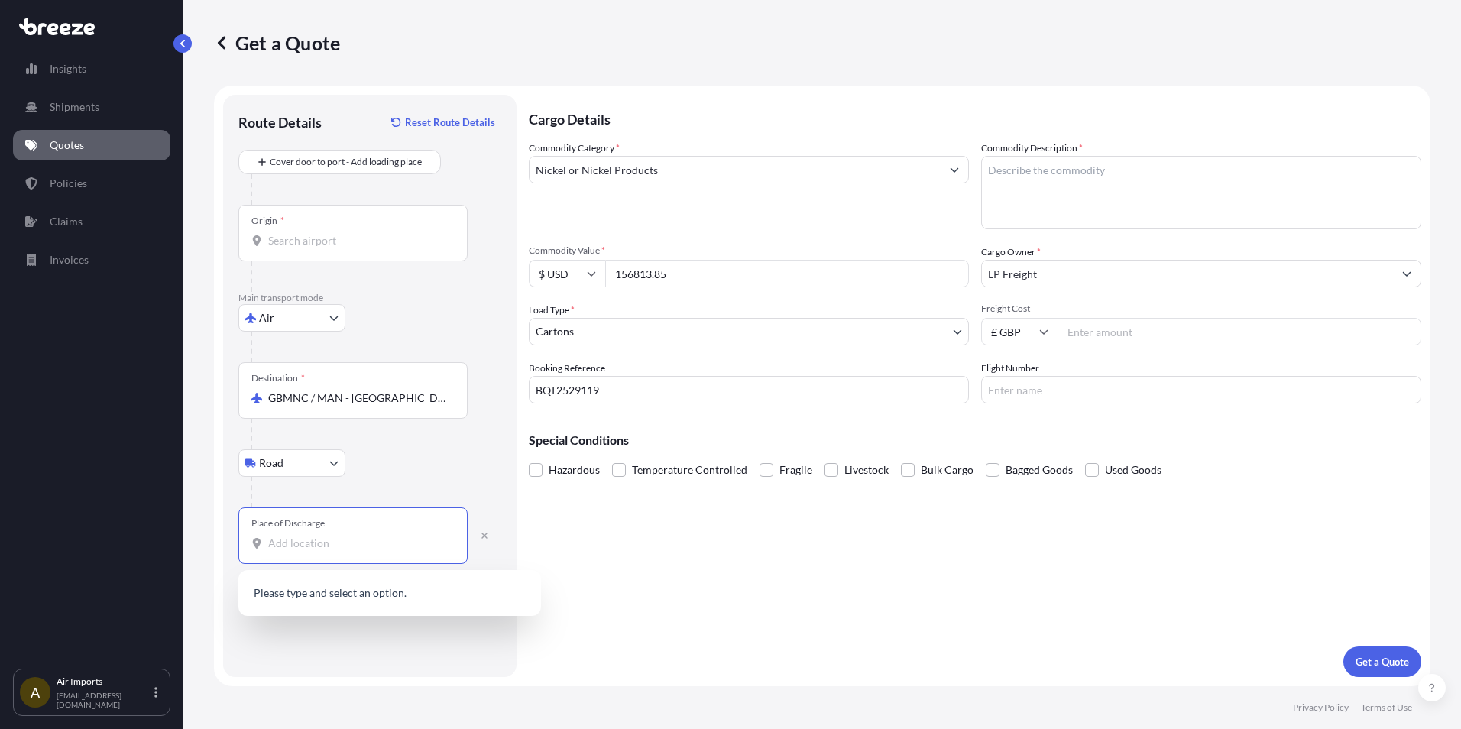
paste input "LS7 2BT"
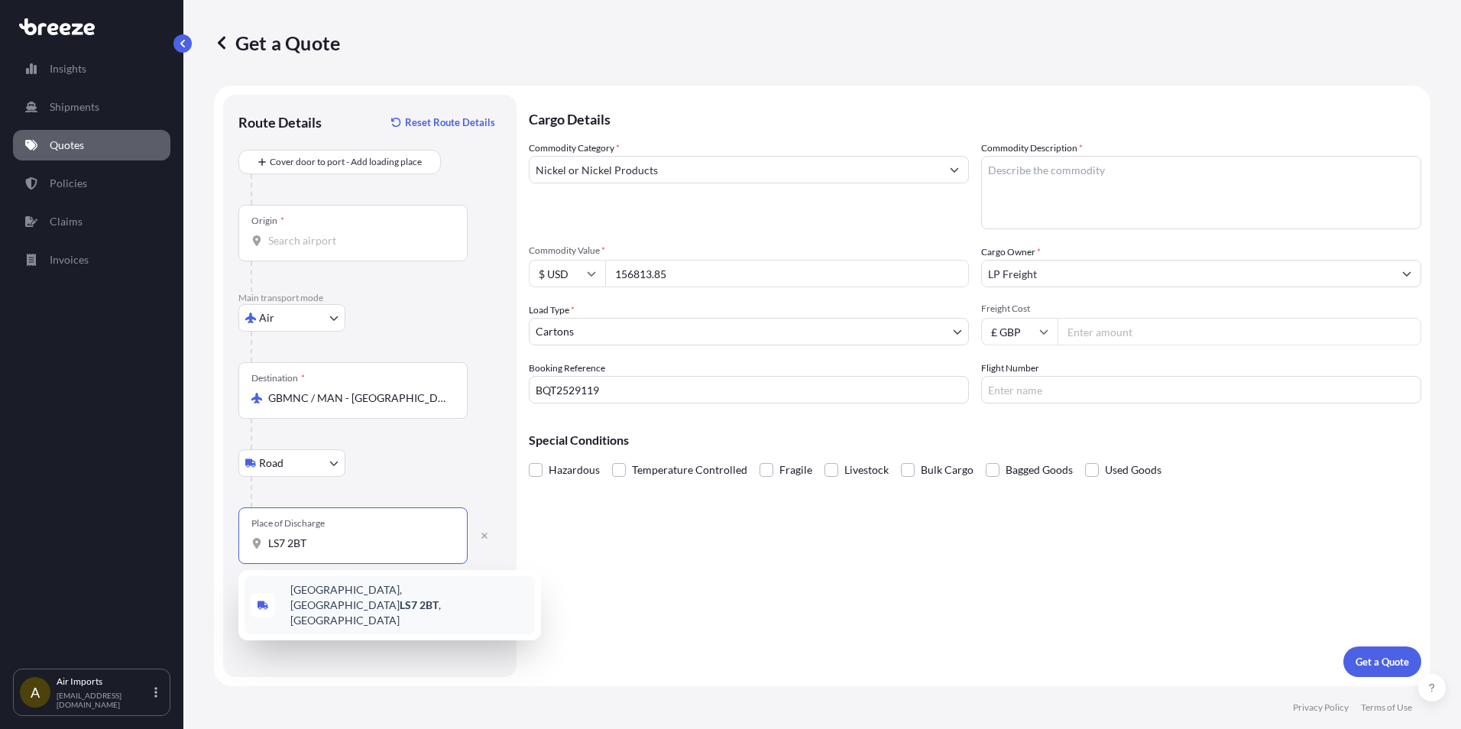
click at [364, 600] on span "[STREET_ADDRESS]" at bounding box center [409, 605] width 238 height 46
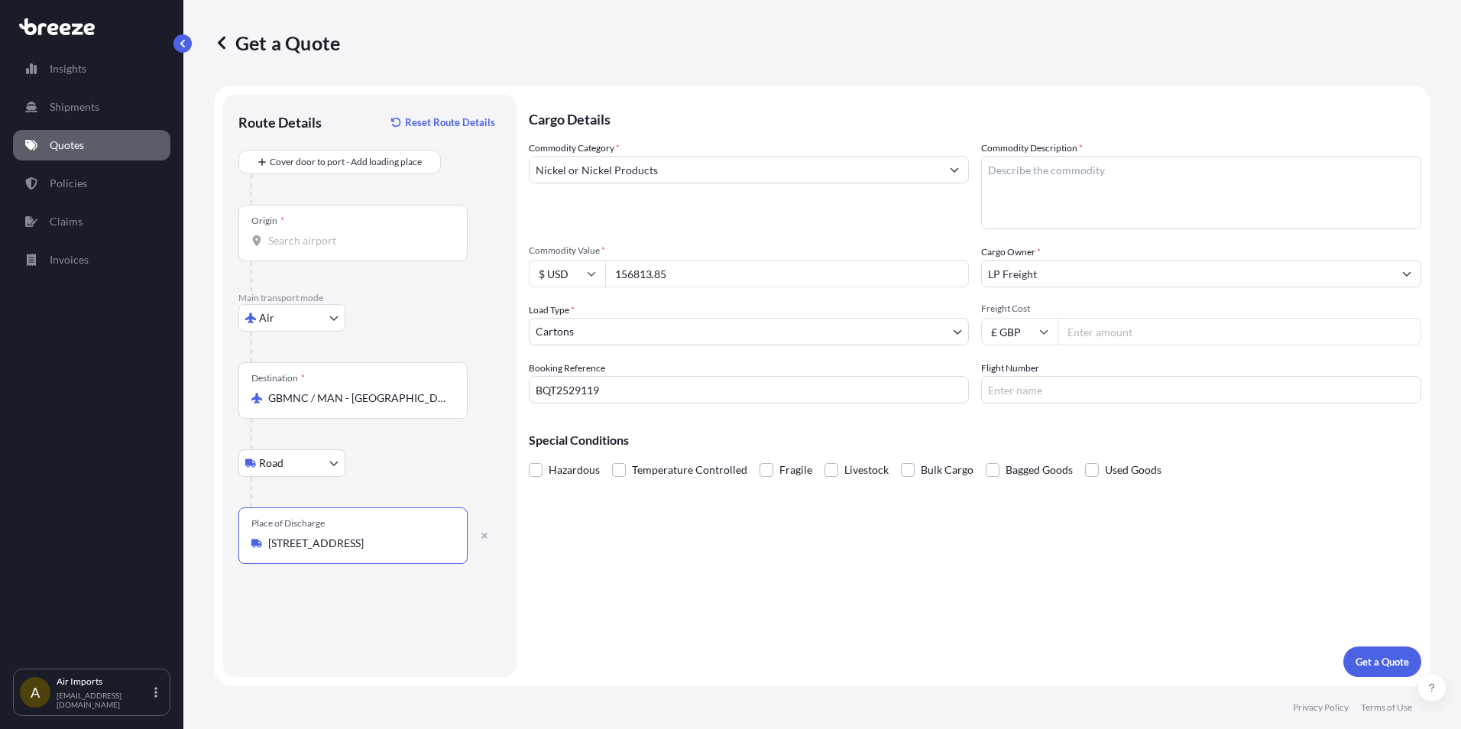
type input "[STREET_ADDRESS]"
click at [671, 174] on textarea "Commodity Description *" at bounding box center [1201, 192] width 440 height 73
type textarea "Rods/Poles made from Nickel"
click at [322, 249] on div "Origin *" at bounding box center [352, 233] width 229 height 57
click at [322, 248] on input "Origin *" at bounding box center [358, 240] width 180 height 15
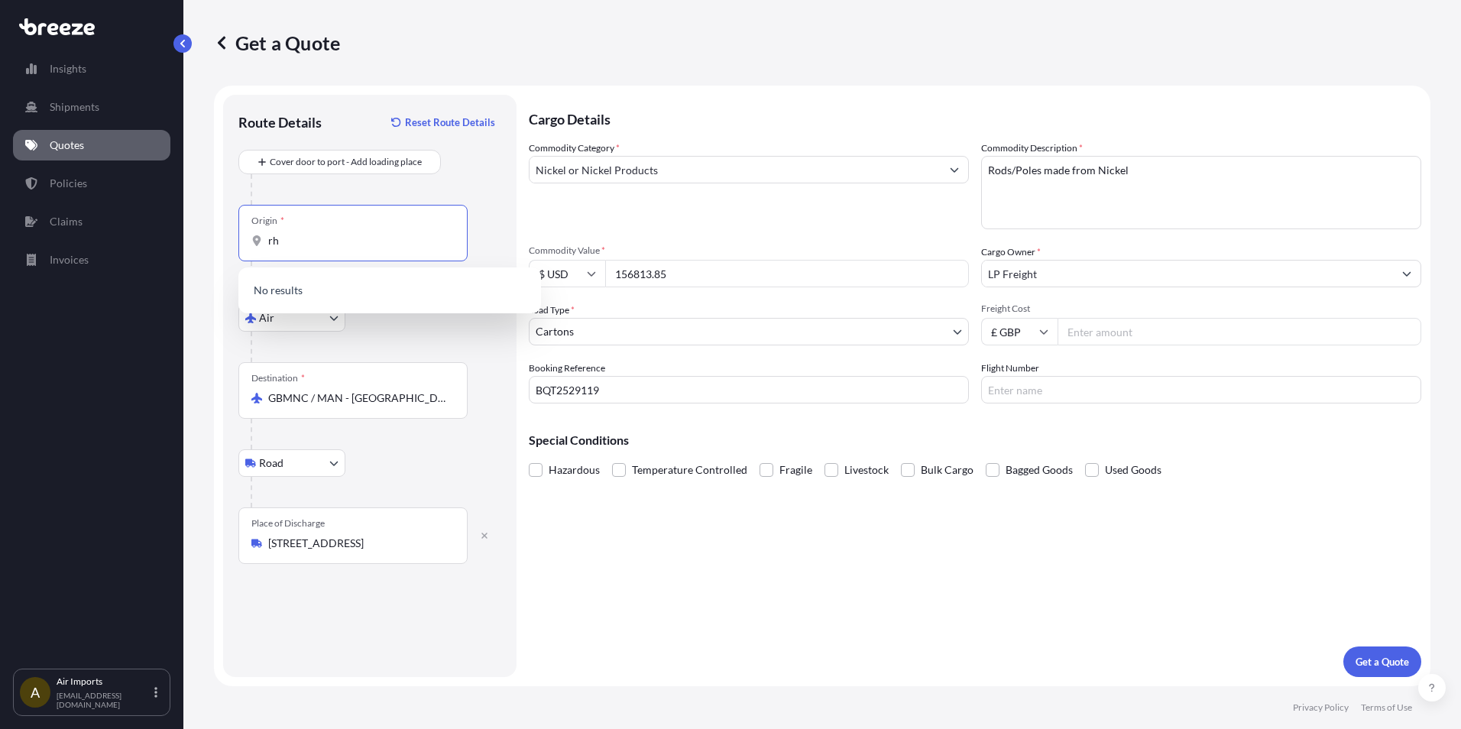
type input "r"
drag, startPoint x: 313, startPoint y: 225, endPoint x: 307, endPoint y: 263, distance: 37.8
click at [313, 242] on div "Origin *" at bounding box center [352, 233] width 229 height 57
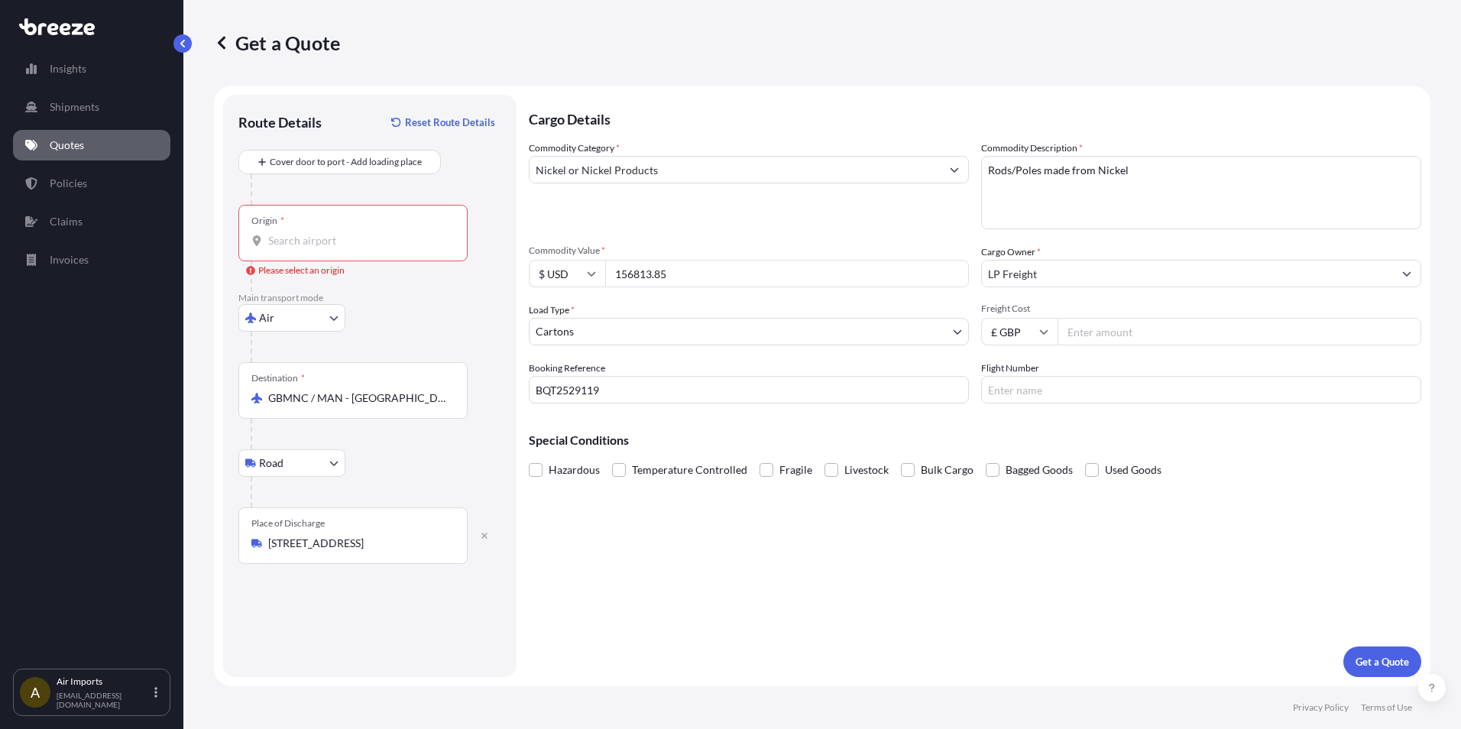
click at [295, 239] on input "Origin * Please select an origin" at bounding box center [358, 240] width 180 height 15
paste input "[GEOGRAPHIC_DATA]"
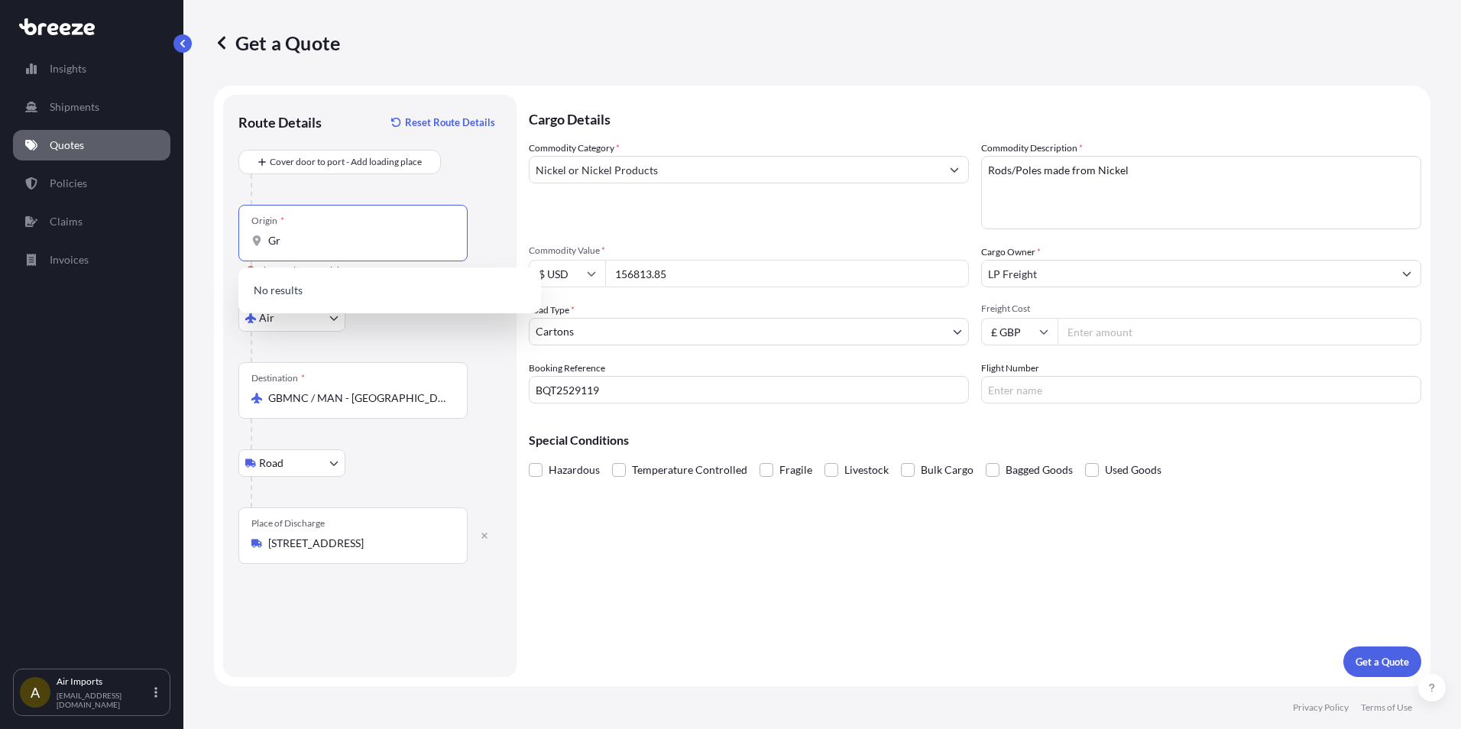
type input "G"
type input "t"
click at [340, 296] on span "US PVD - [GEOGRAPHIC_DATA], [GEOGRAPHIC_DATA]" at bounding box center [409, 295] width 238 height 31
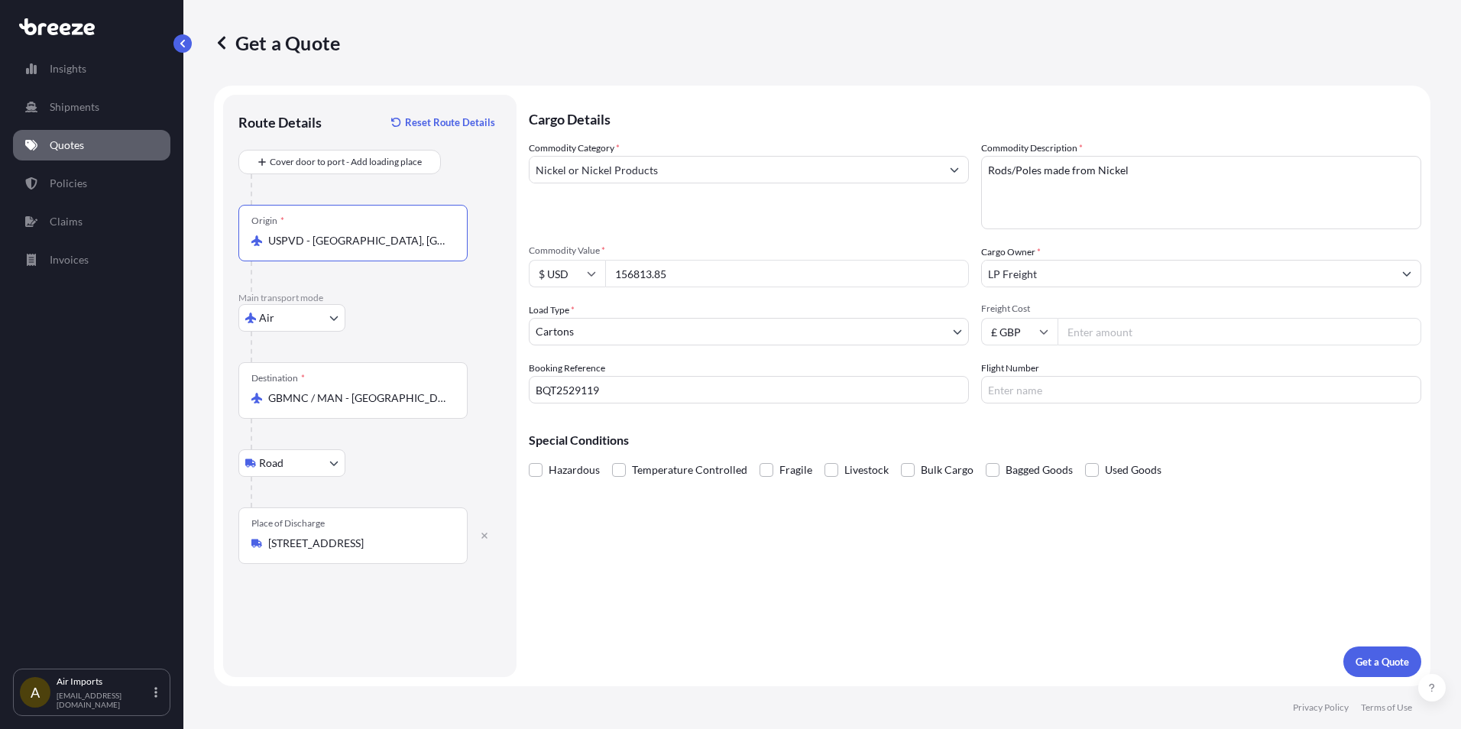
type input "USPVD - [GEOGRAPHIC_DATA], [GEOGRAPHIC_DATA]"
click at [671, 332] on input "Freight Cost" at bounding box center [1240, 332] width 364 height 28
click at [671, 329] on input "Freight Cost" at bounding box center [1240, 332] width 364 height 28
type input "5748.79"
click at [671, 672] on button "Get a Quote" at bounding box center [1382, 661] width 78 height 31
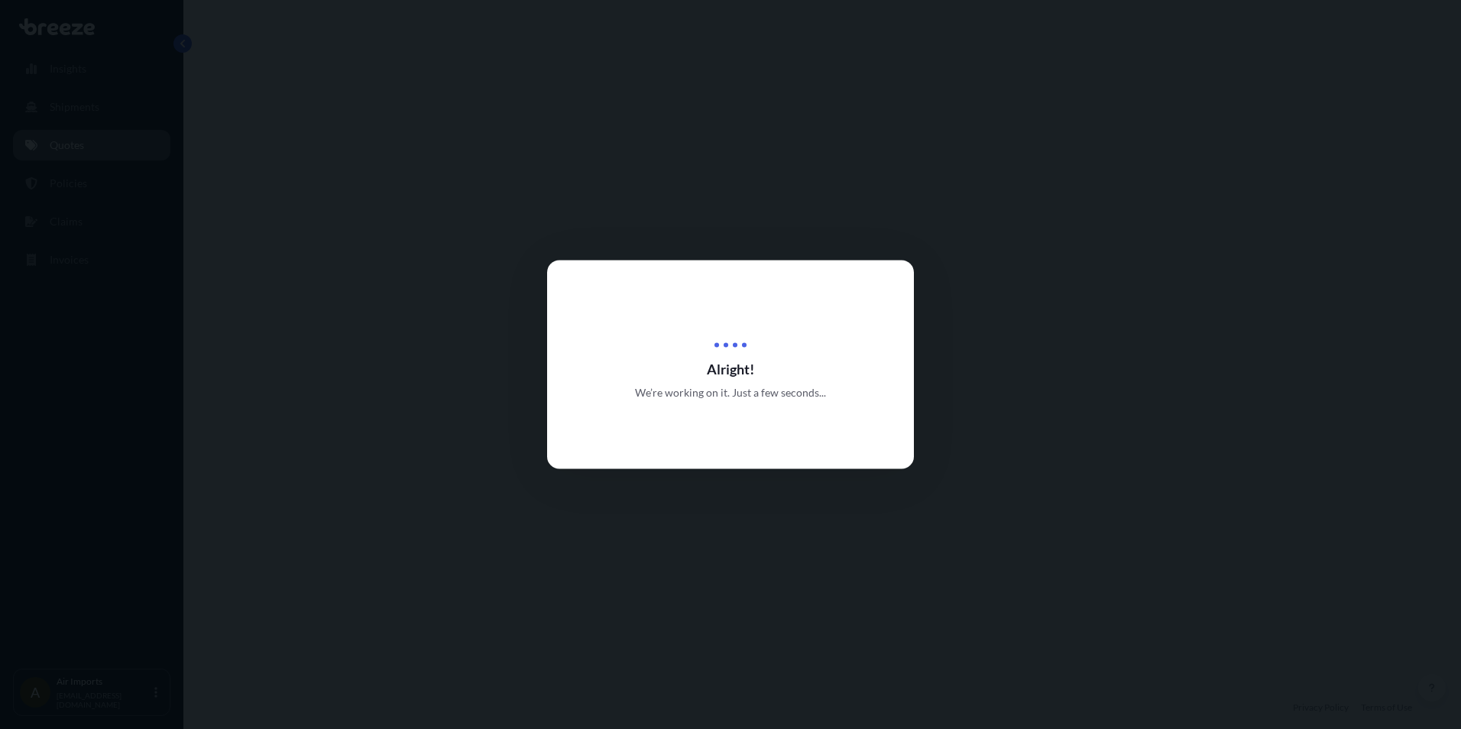
select select "Air"
select select "Road"
select select "4"
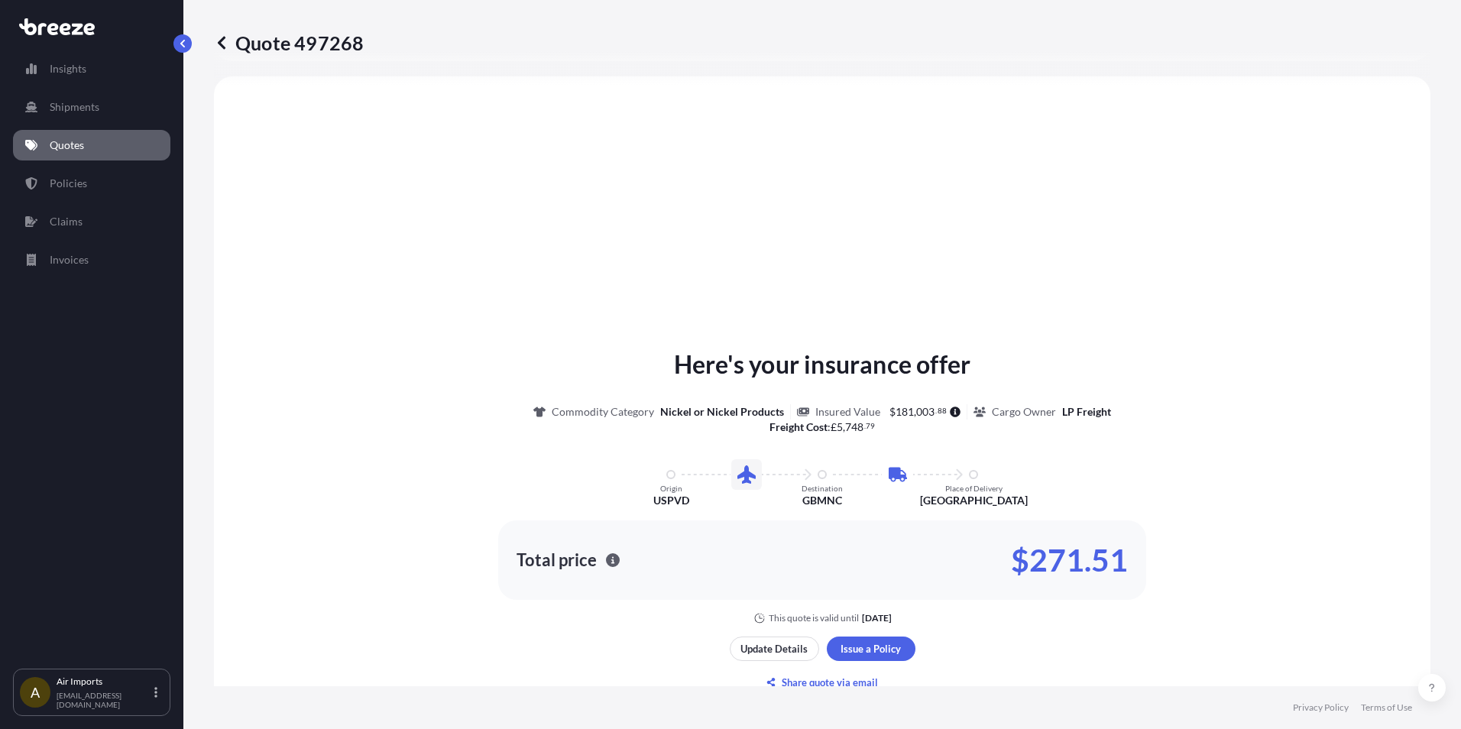
scroll to position [750, 0]
